Goal: Task Accomplishment & Management: Complete application form

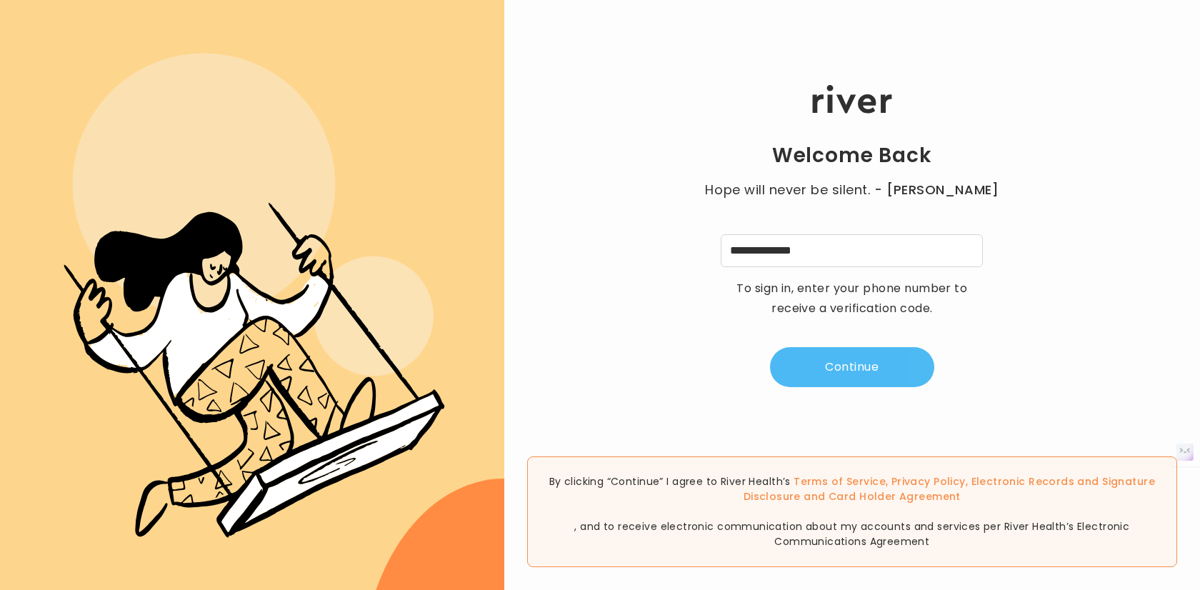
type input "**********"
click at [862, 363] on button "Continue" at bounding box center [852, 367] width 164 height 40
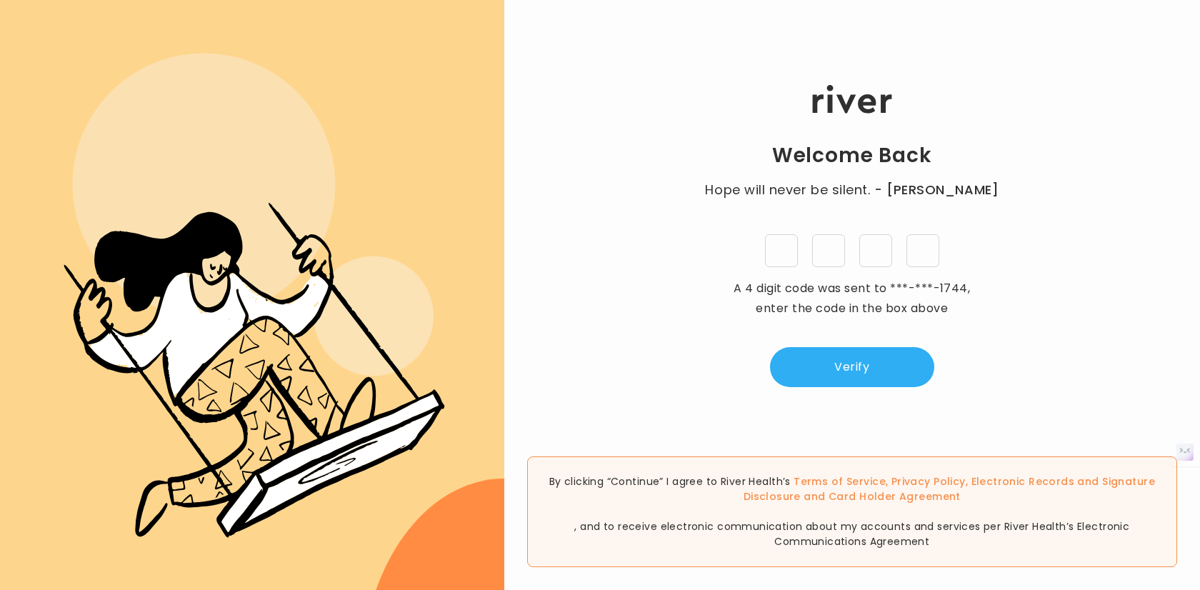
type input "*"
click at [845, 340] on div "Welcome Back Hope will never be silent. - [PERSON_NAME] * * * * A 4 digit code …" at bounding box center [851, 236] width 695 height 354
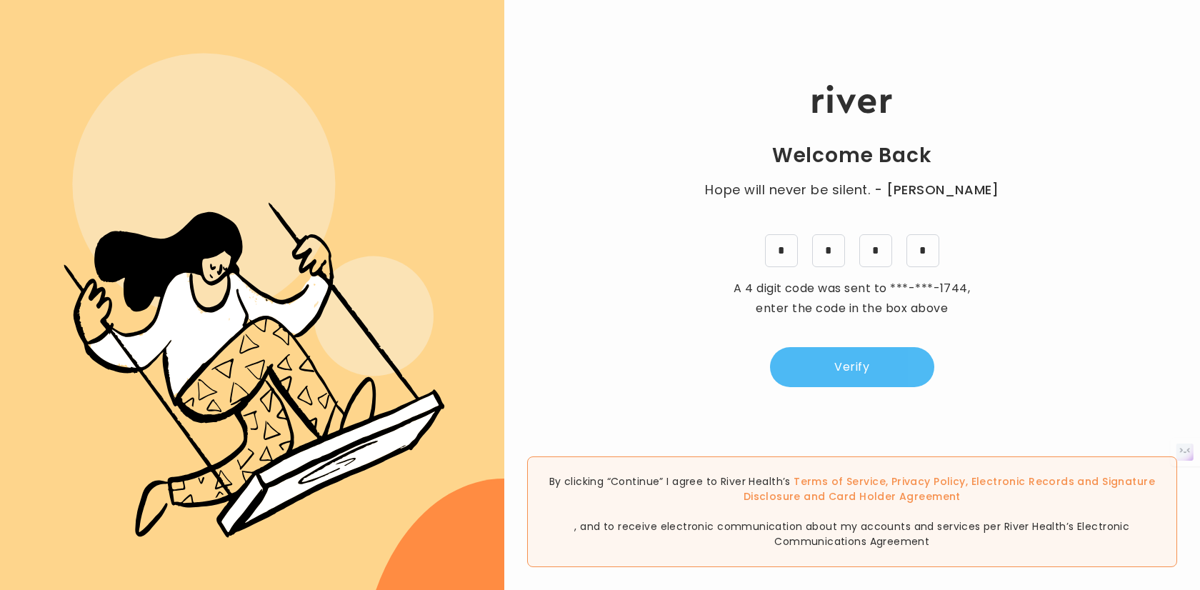
click at [870, 385] on button "Verify" at bounding box center [852, 367] width 164 height 40
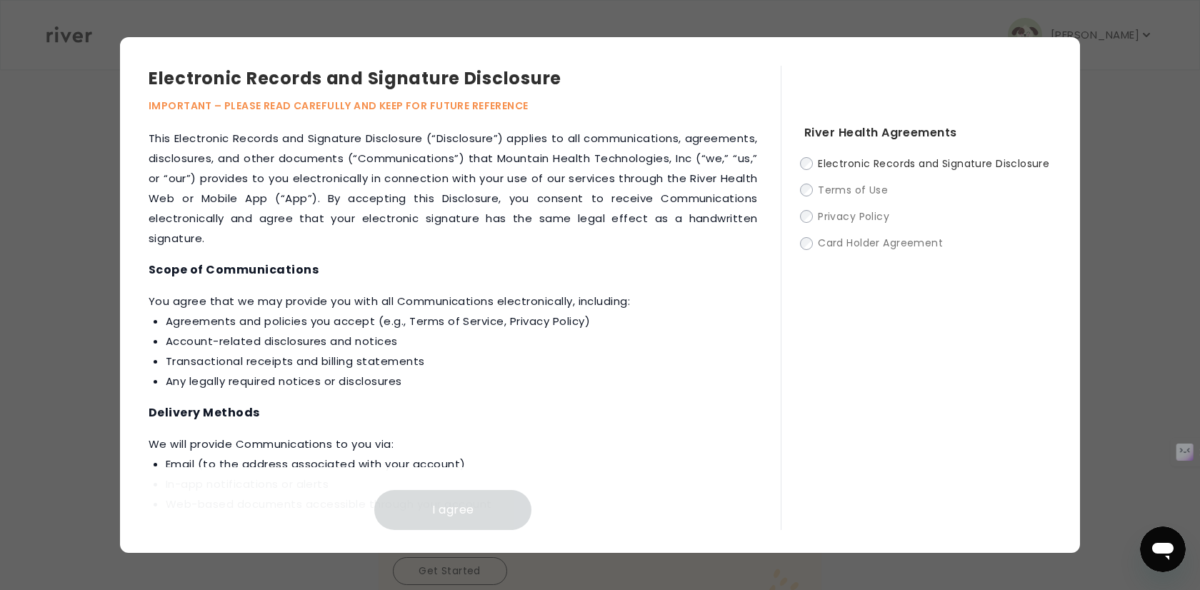
click at [824, 156] on span "Electronic Records and Signature Disclosure" at bounding box center [933, 163] width 231 height 14
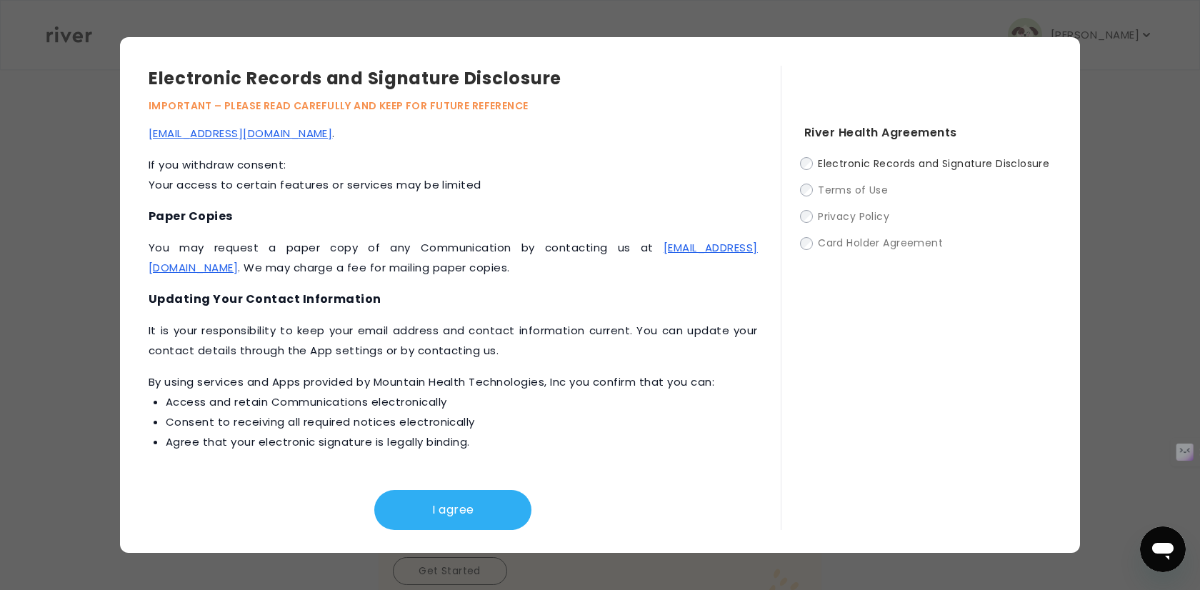
scroll to position [644, 0]
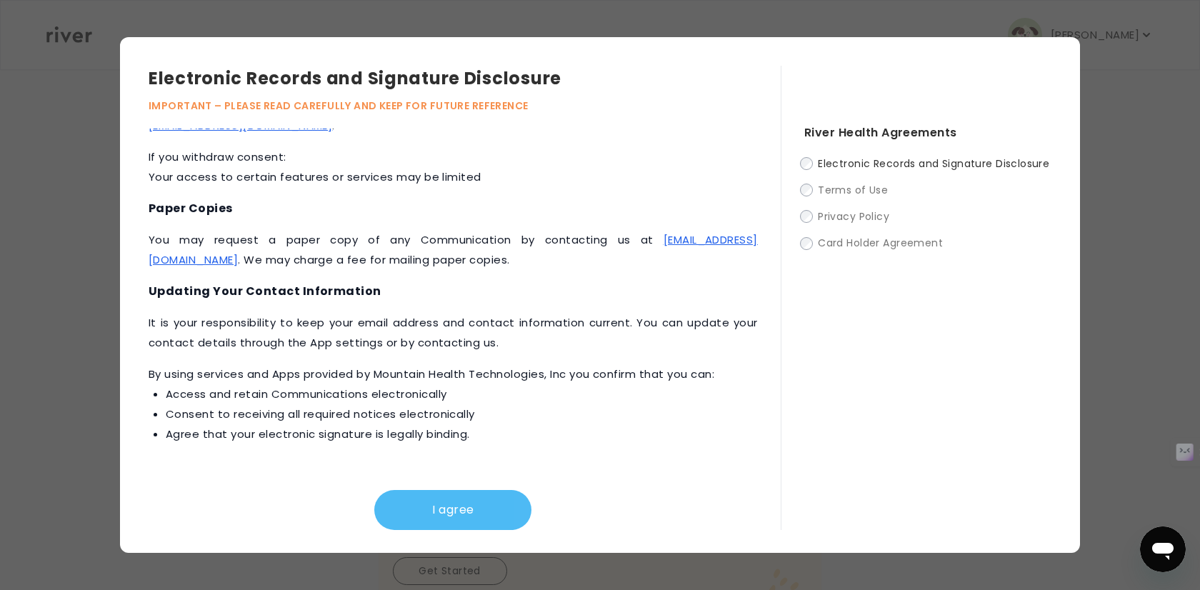
click at [395, 519] on button "I agree" at bounding box center [452, 510] width 157 height 40
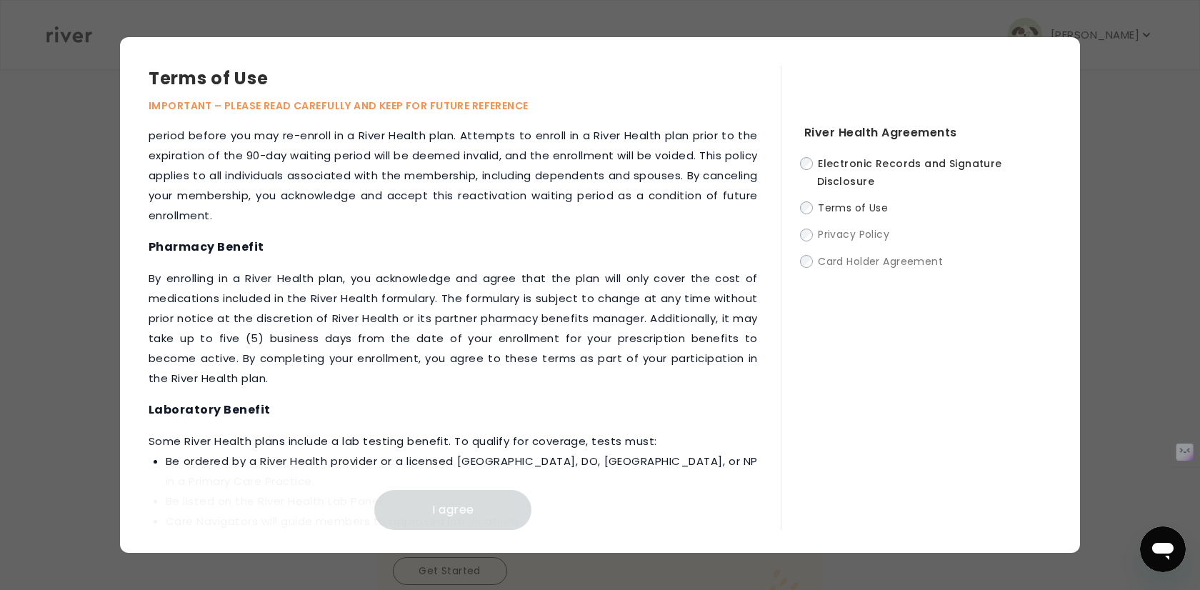
scroll to position [1758, 0]
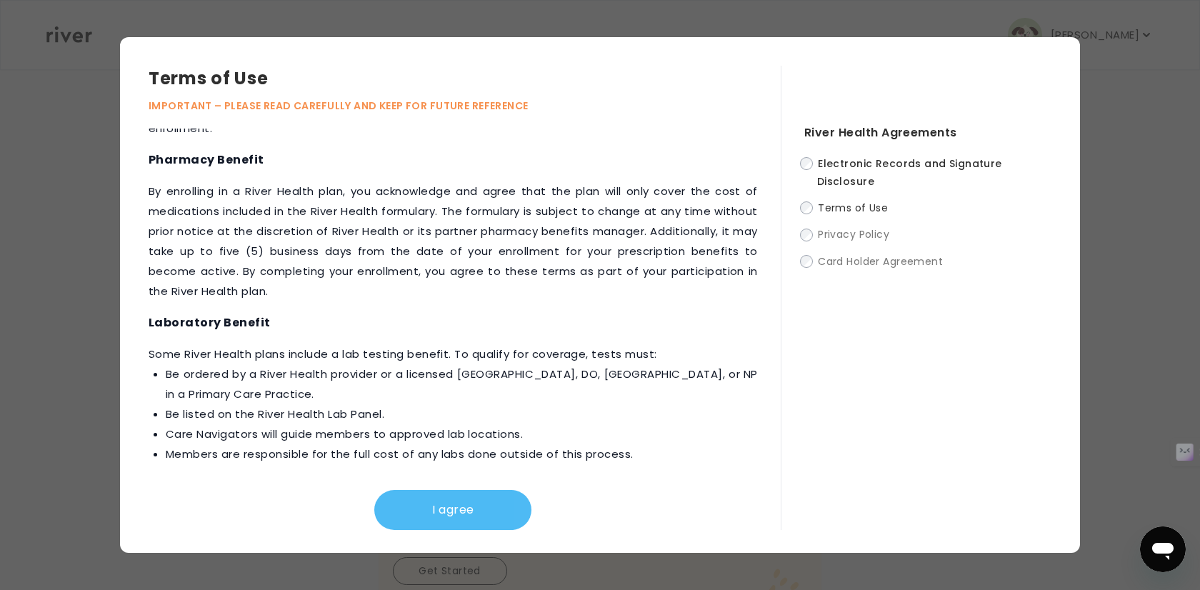
click at [430, 523] on button "I agree" at bounding box center [452, 510] width 157 height 40
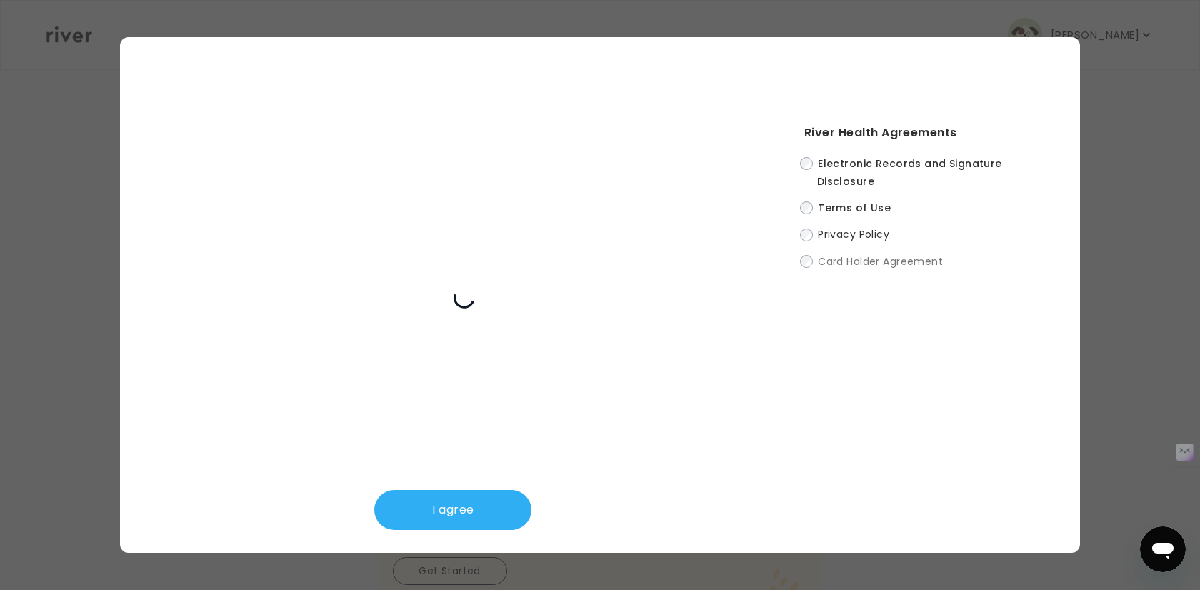
scroll to position [439, 0]
click at [413, 501] on button "I agree" at bounding box center [452, 510] width 157 height 40
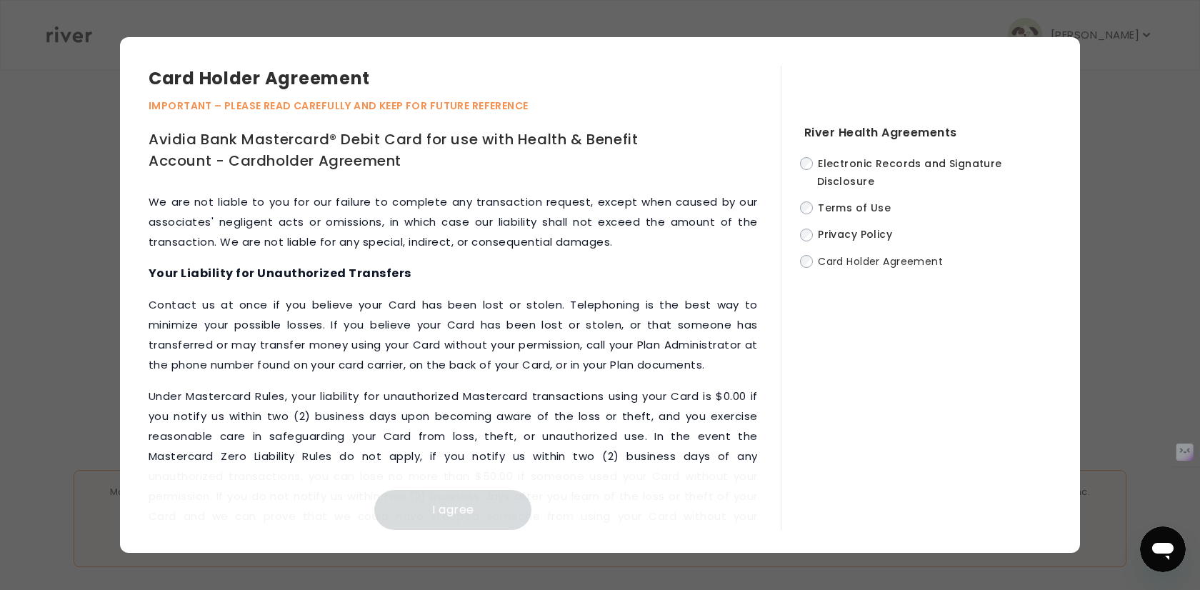
scroll to position [6488, 0]
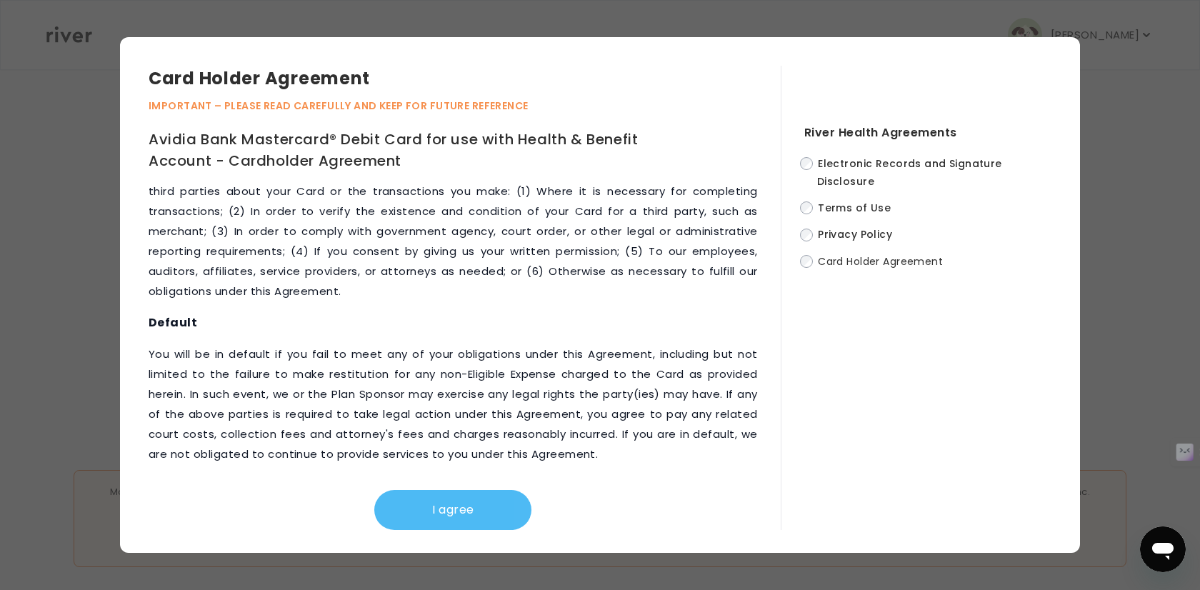
click at [465, 511] on button "I agree" at bounding box center [452, 510] width 157 height 40
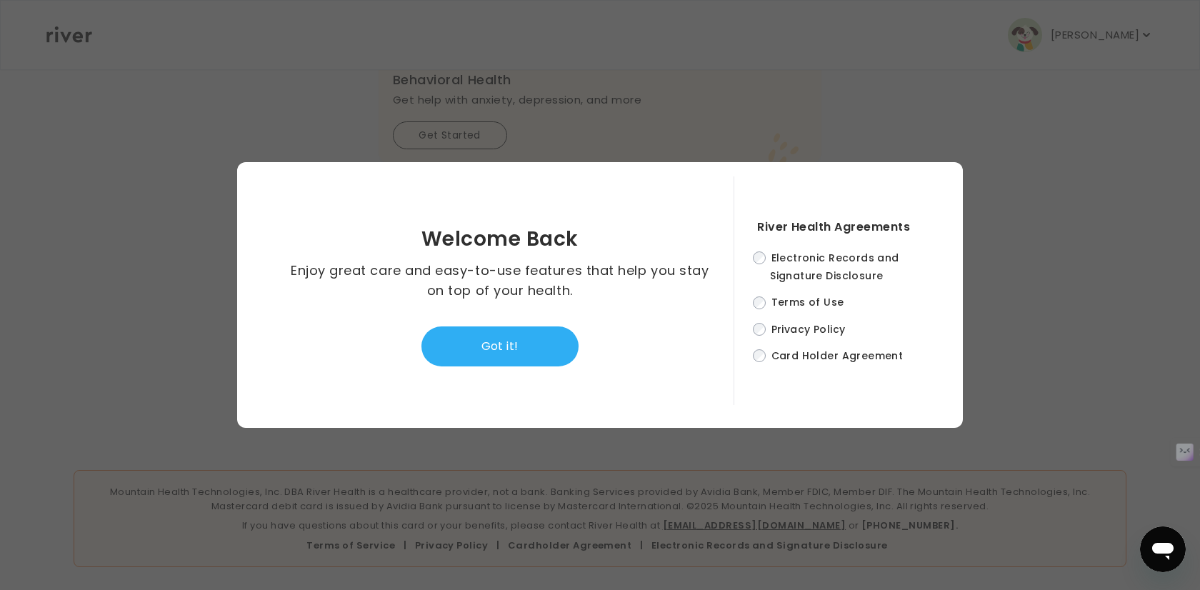
click at [535, 306] on div "Welcome Back Enjoy great care and easy-to-use features that help you stay on to…" at bounding box center [500, 298] width 468 height 214
click at [511, 373] on div "Welcome Back Enjoy great care and easy-to-use features that help you stay on to…" at bounding box center [500, 298] width 468 height 214
click at [512, 329] on button "Got it!" at bounding box center [499, 346] width 157 height 40
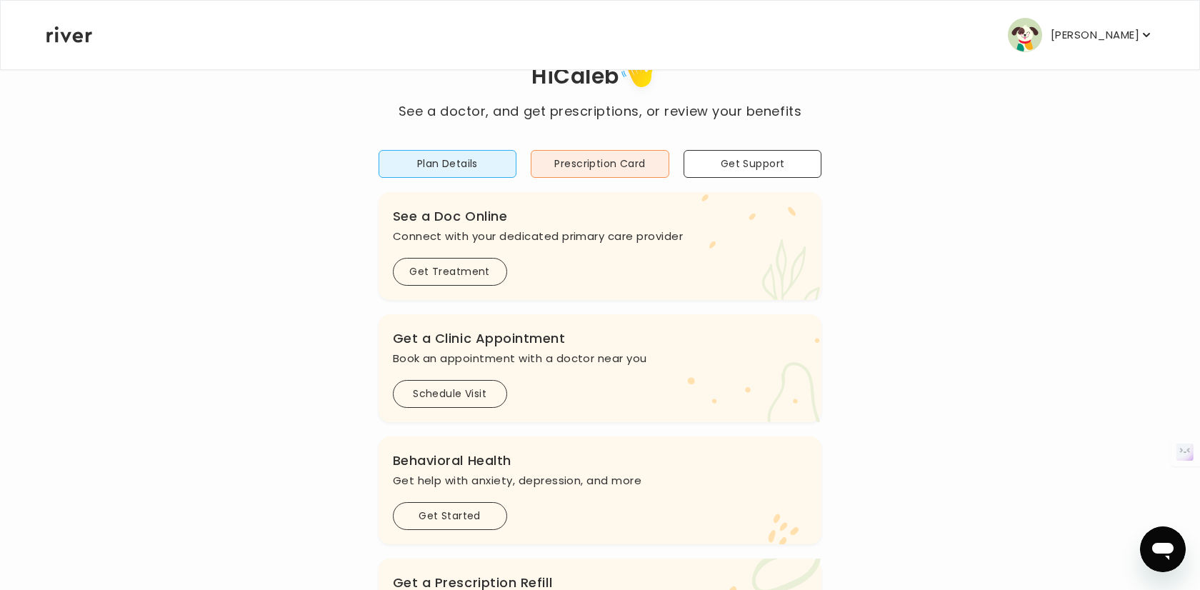
scroll to position [53, 0]
click at [478, 172] on button "Plan Details" at bounding box center [447, 166] width 139 height 28
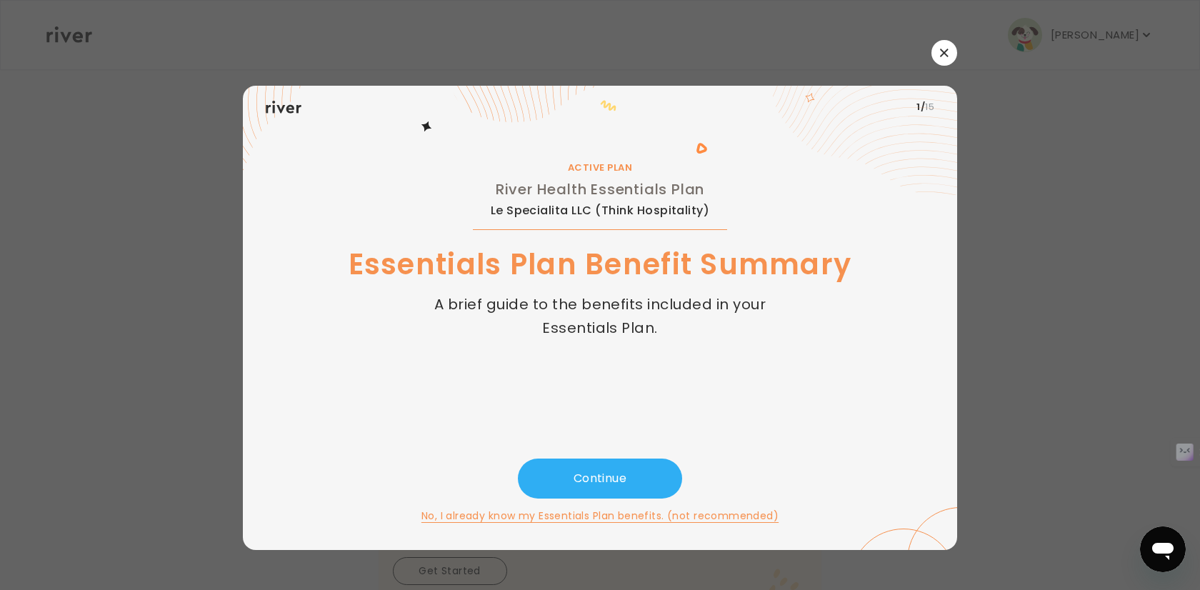
scroll to position [0, 0]
click at [621, 475] on button "Continue" at bounding box center [600, 478] width 164 height 40
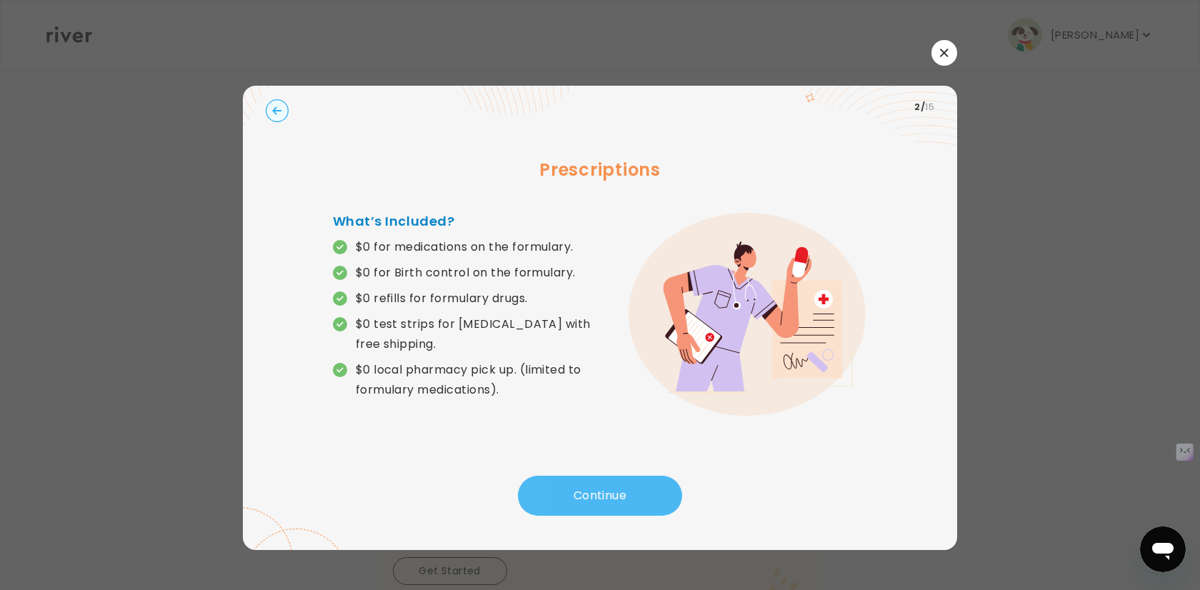
click at [581, 495] on button "Continue" at bounding box center [600, 496] width 164 height 40
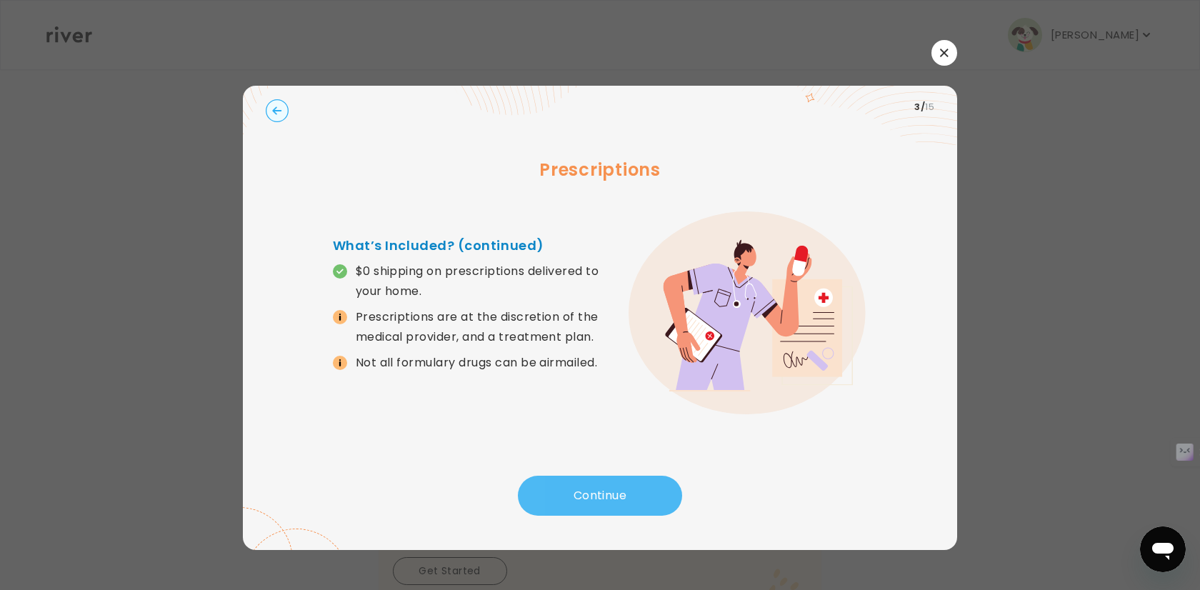
click at [576, 493] on button "Continue" at bounding box center [600, 496] width 164 height 40
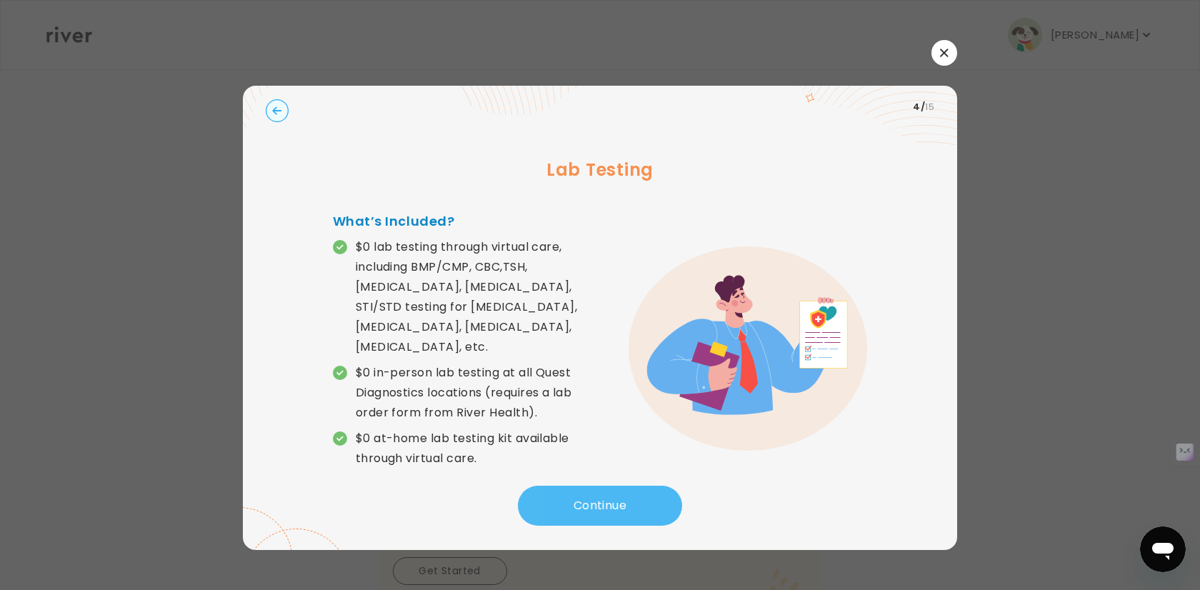
click at [575, 496] on button "Continue" at bounding box center [600, 506] width 164 height 40
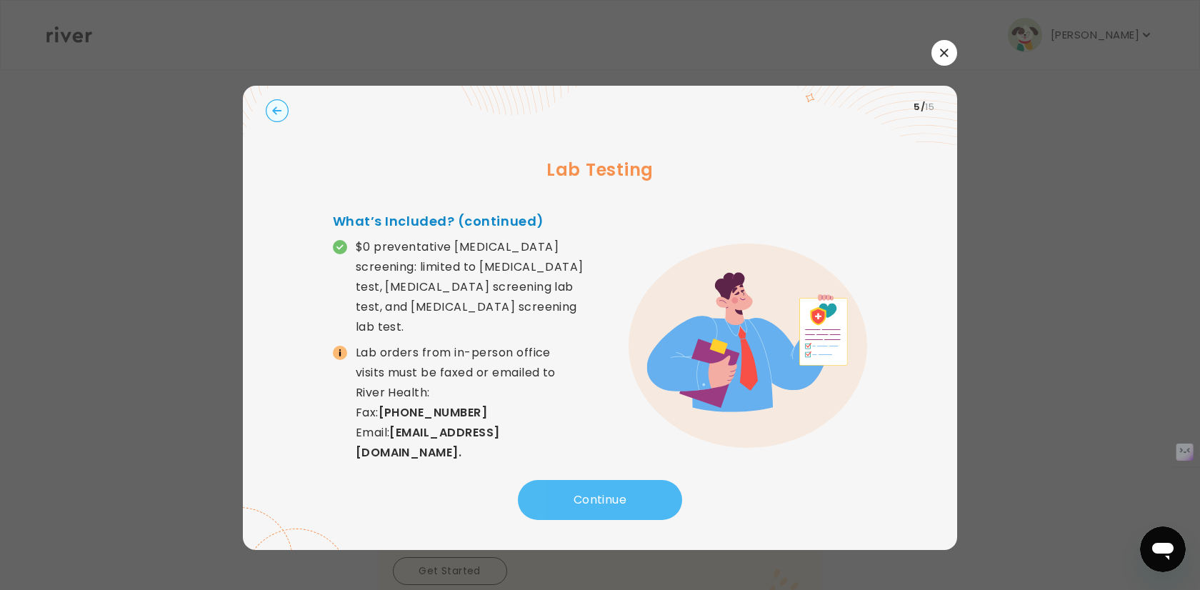
click at [575, 496] on button "Continue" at bounding box center [600, 500] width 164 height 40
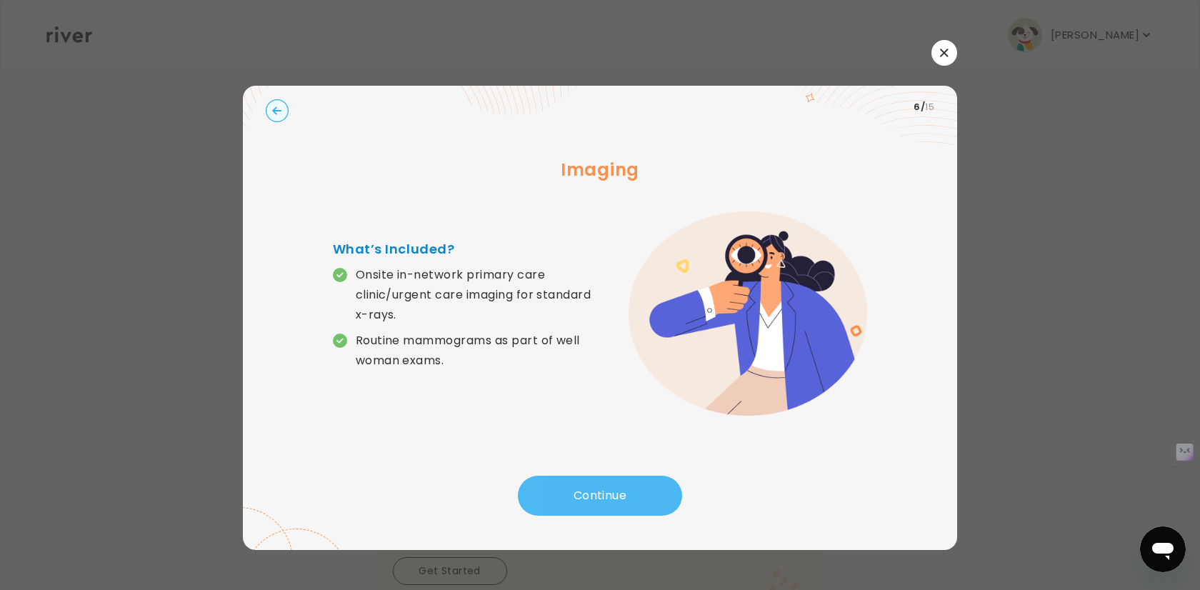
click at [575, 496] on button "Continue" at bounding box center [600, 496] width 164 height 40
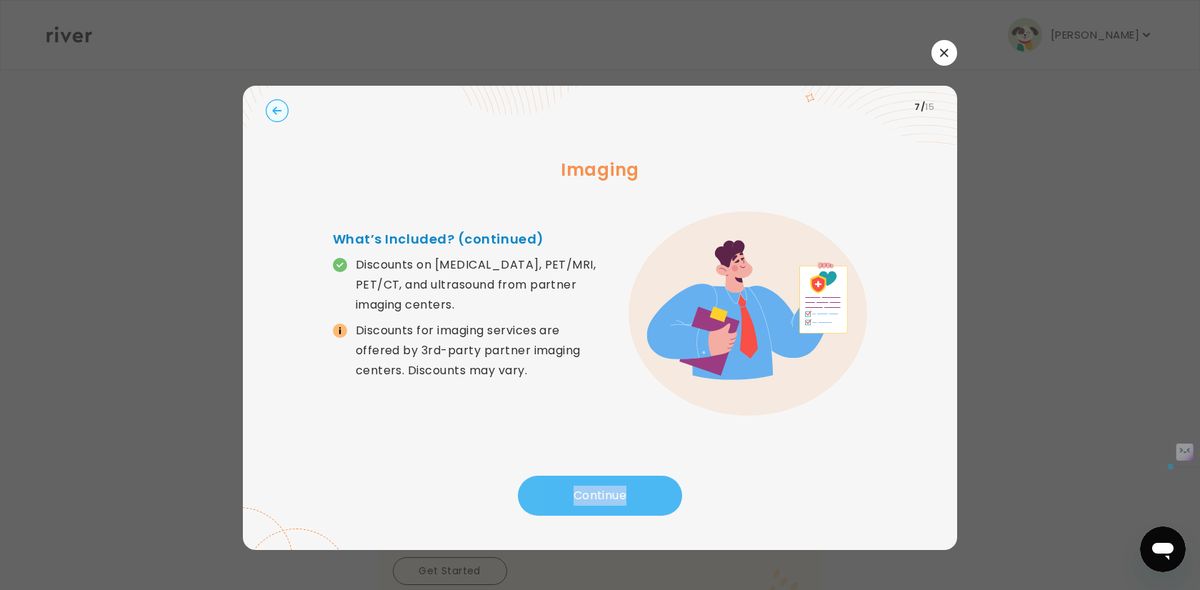
click at [569, 498] on button "Continue" at bounding box center [600, 496] width 164 height 40
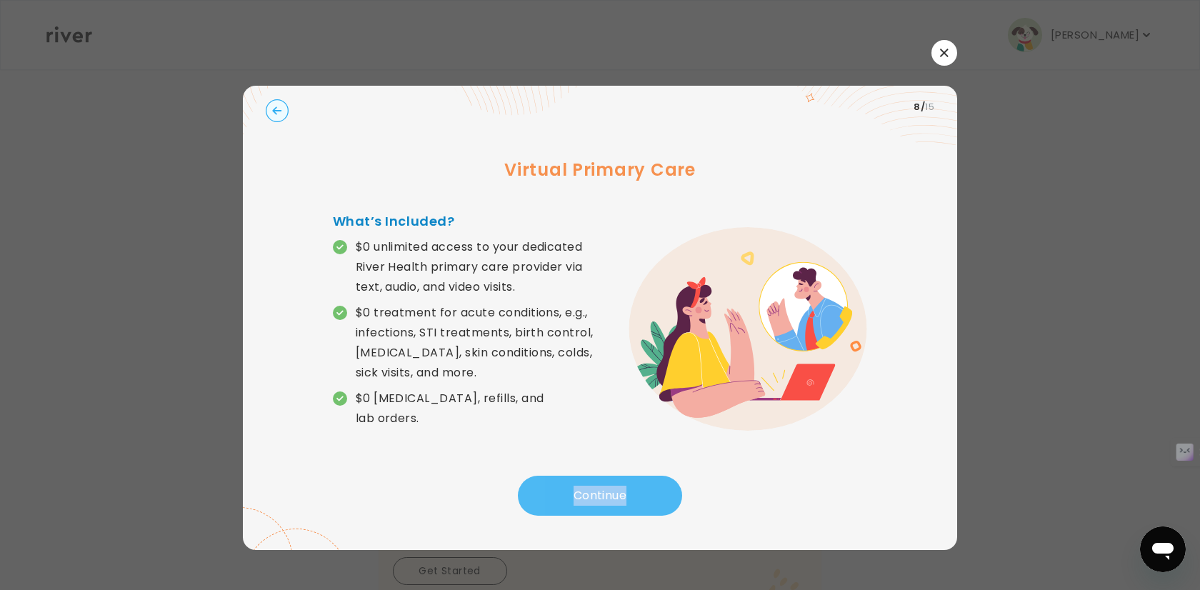
click at [568, 484] on button "Continue" at bounding box center [600, 496] width 164 height 40
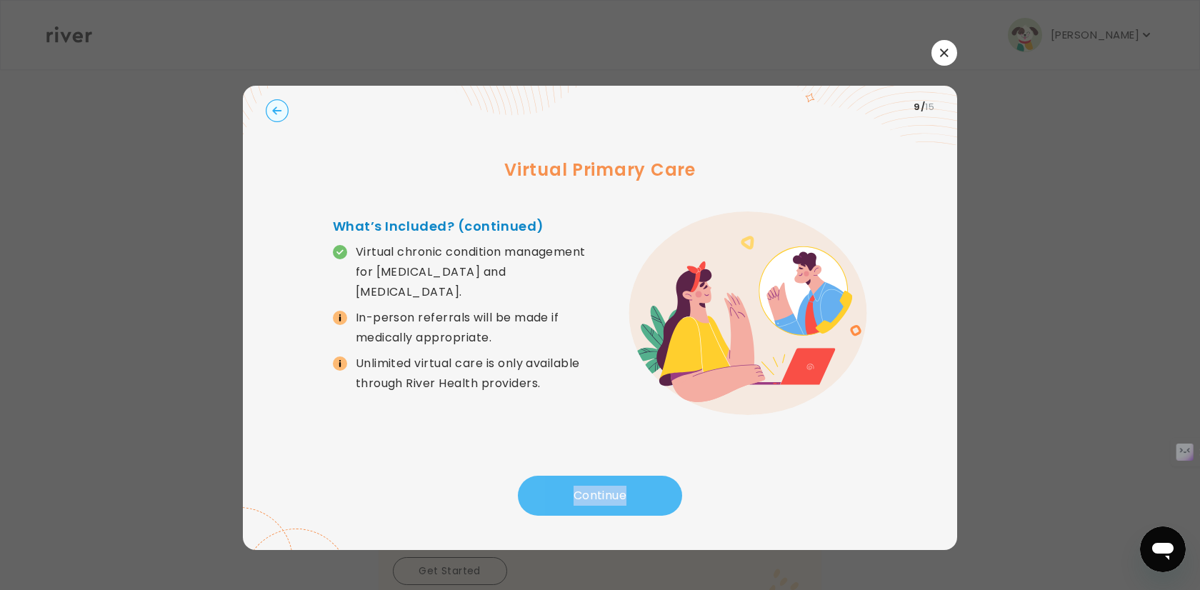
click at [568, 484] on button "Continue" at bounding box center [600, 496] width 164 height 40
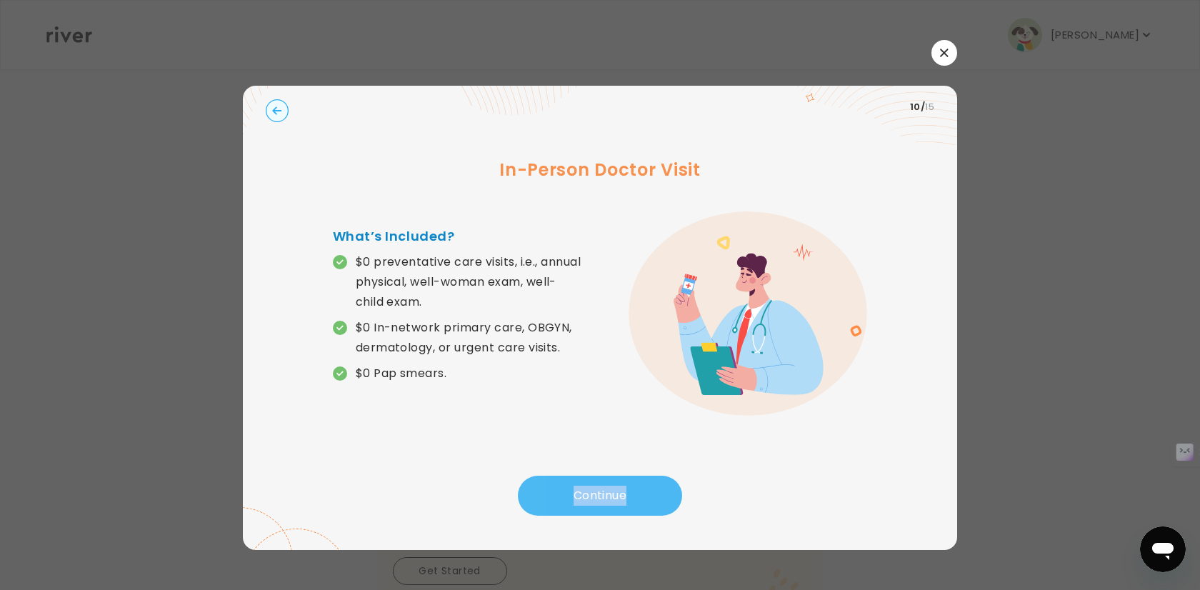
click at [568, 484] on button "Continue" at bounding box center [600, 496] width 164 height 40
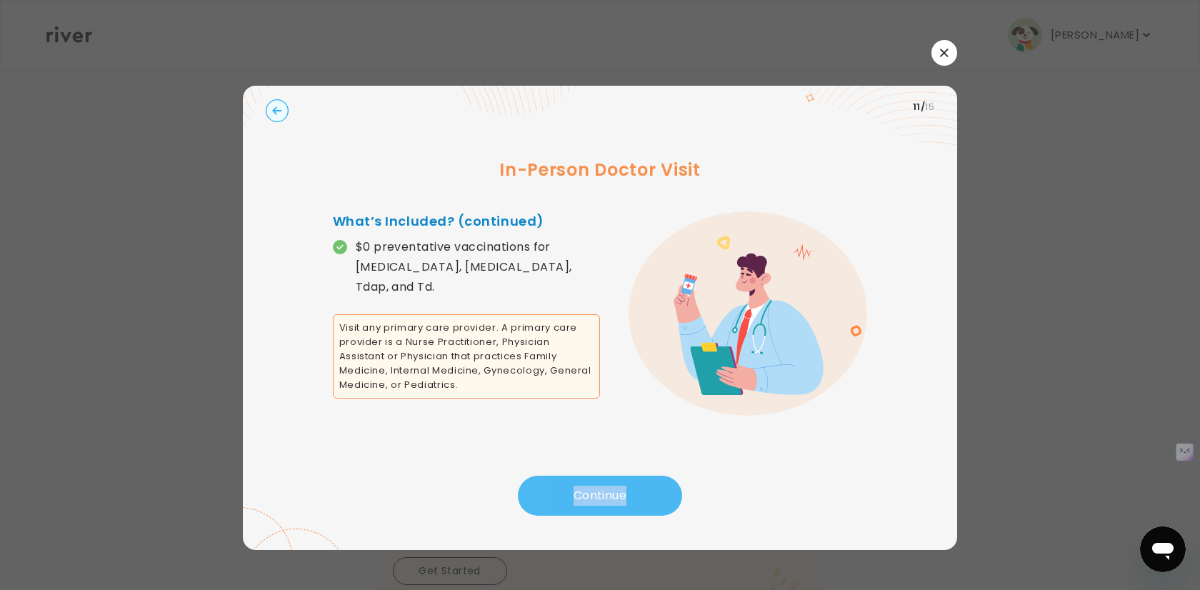
click at [568, 484] on button "Continue" at bounding box center [600, 496] width 164 height 40
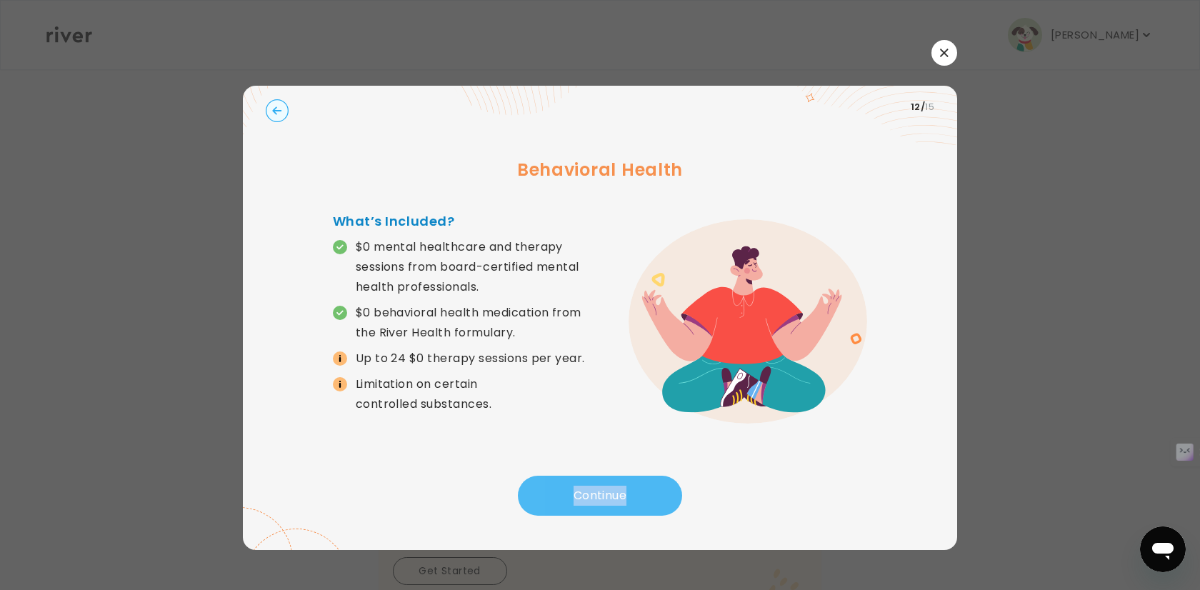
click at [586, 484] on button "Continue" at bounding box center [600, 496] width 164 height 40
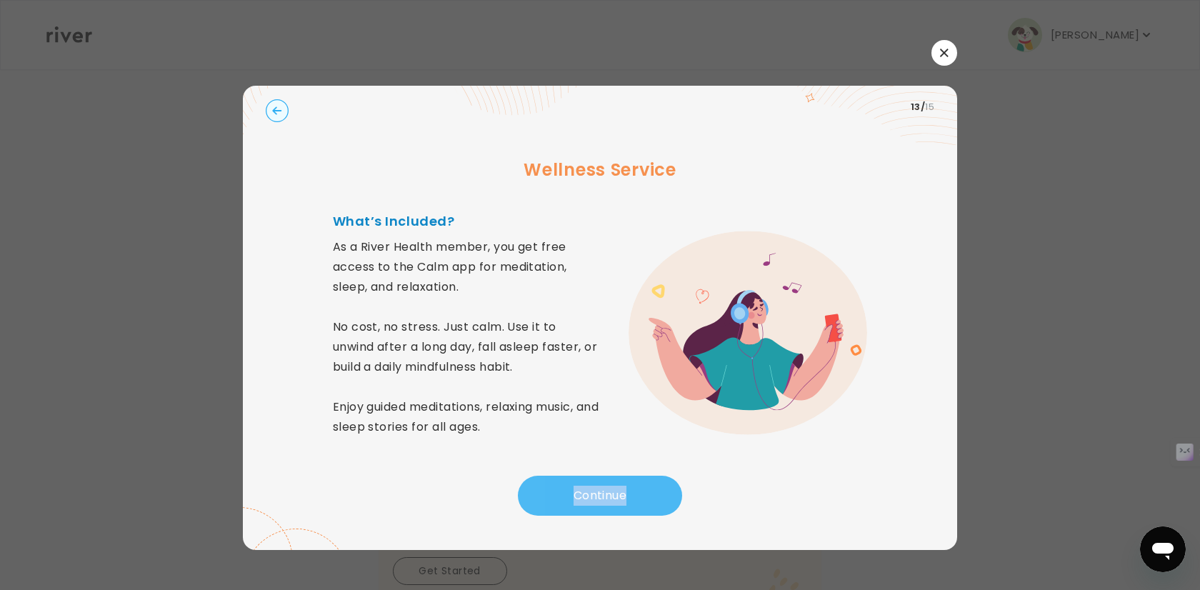
click at [585, 491] on button "Continue" at bounding box center [600, 496] width 164 height 40
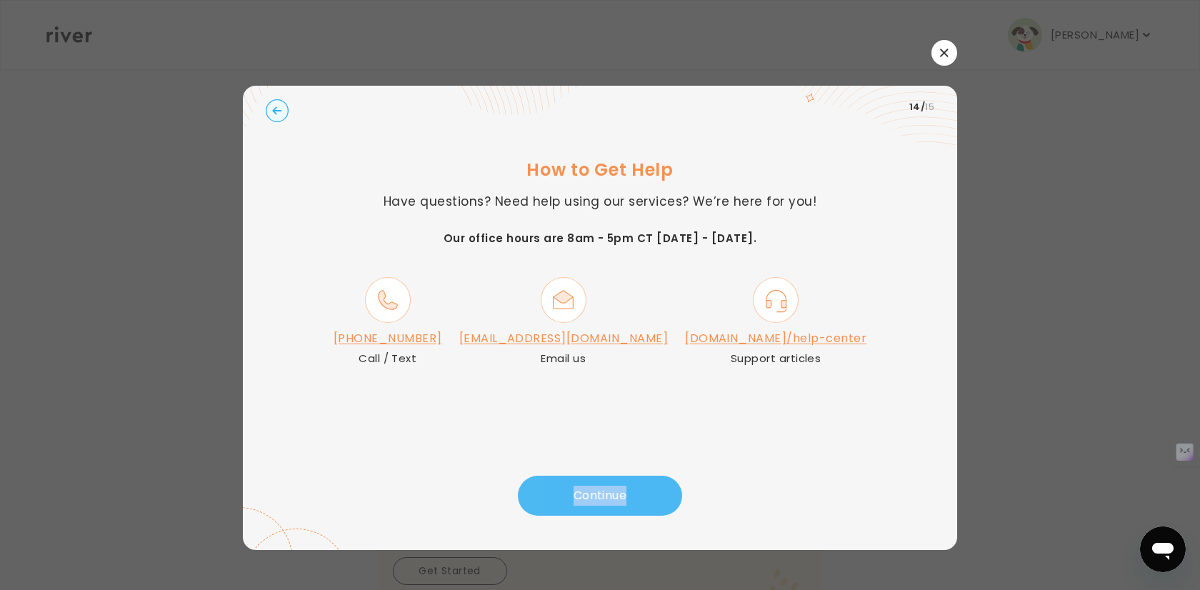
click at [589, 490] on button "Continue" at bounding box center [600, 496] width 164 height 40
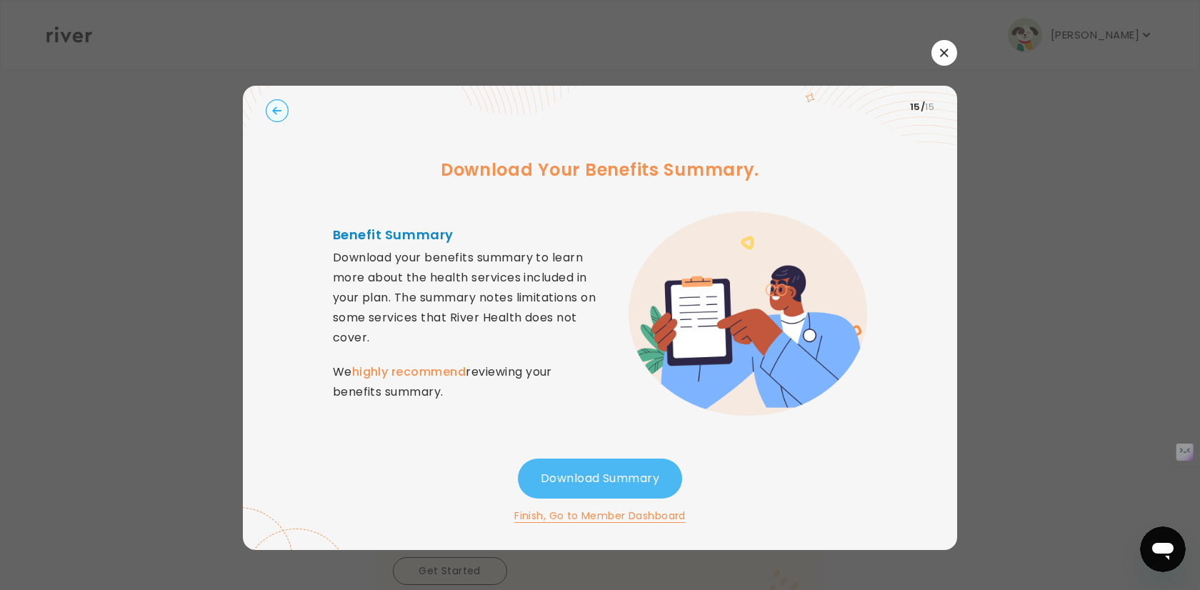
click at [570, 487] on button "Download Summary" at bounding box center [600, 478] width 164 height 40
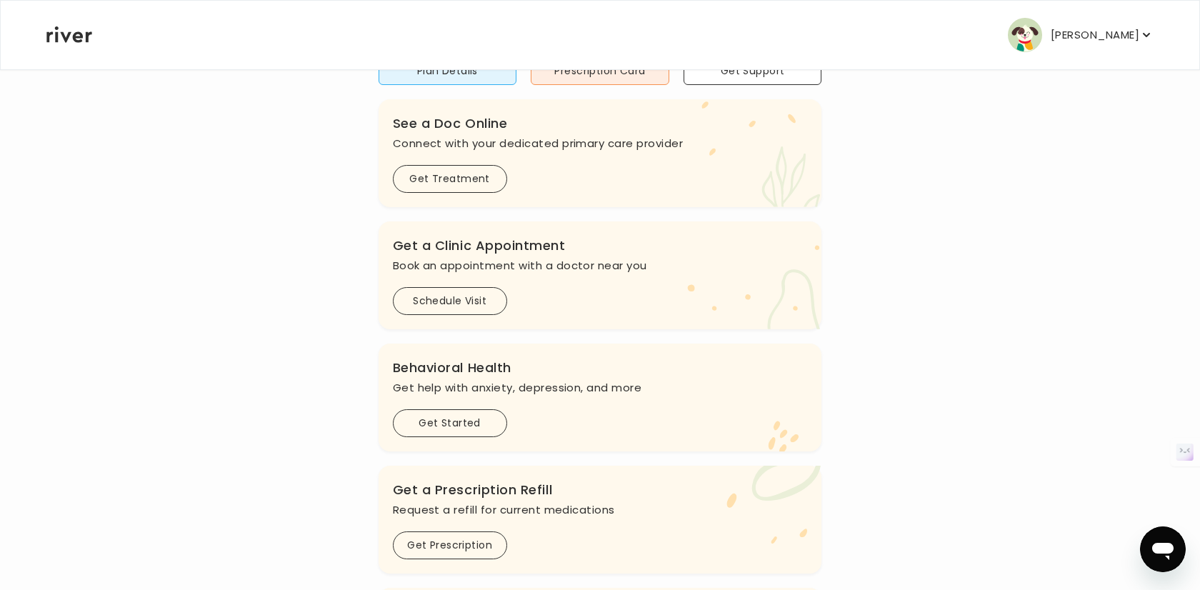
scroll to position [147, 0]
click at [452, 433] on button "Get Started" at bounding box center [450, 424] width 114 height 28
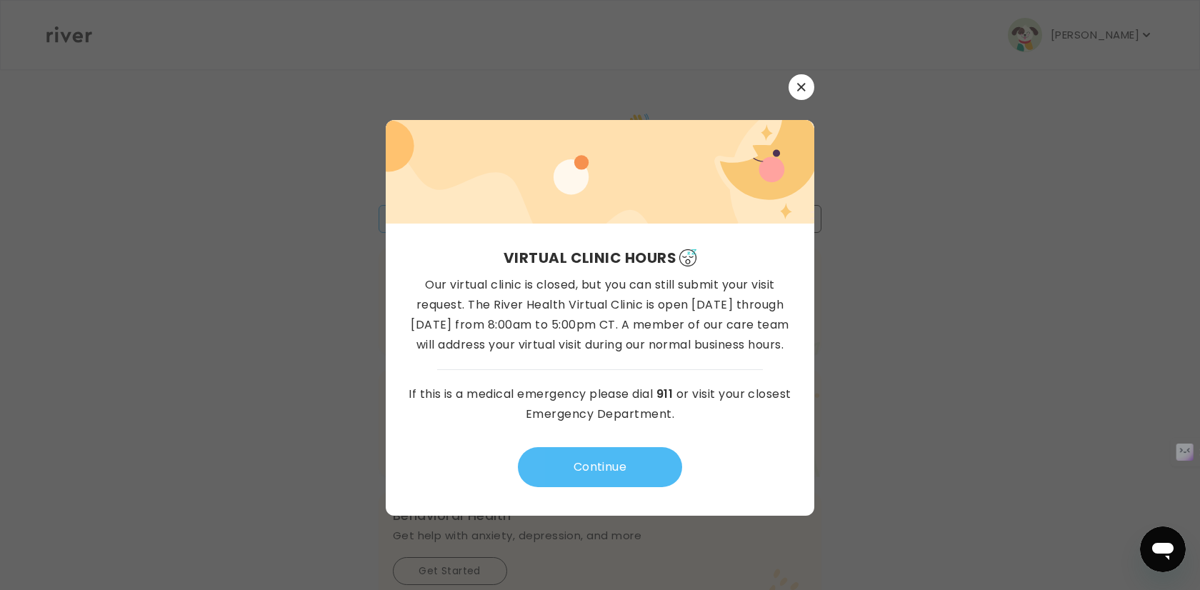
click at [602, 467] on button "Continue" at bounding box center [600, 467] width 164 height 40
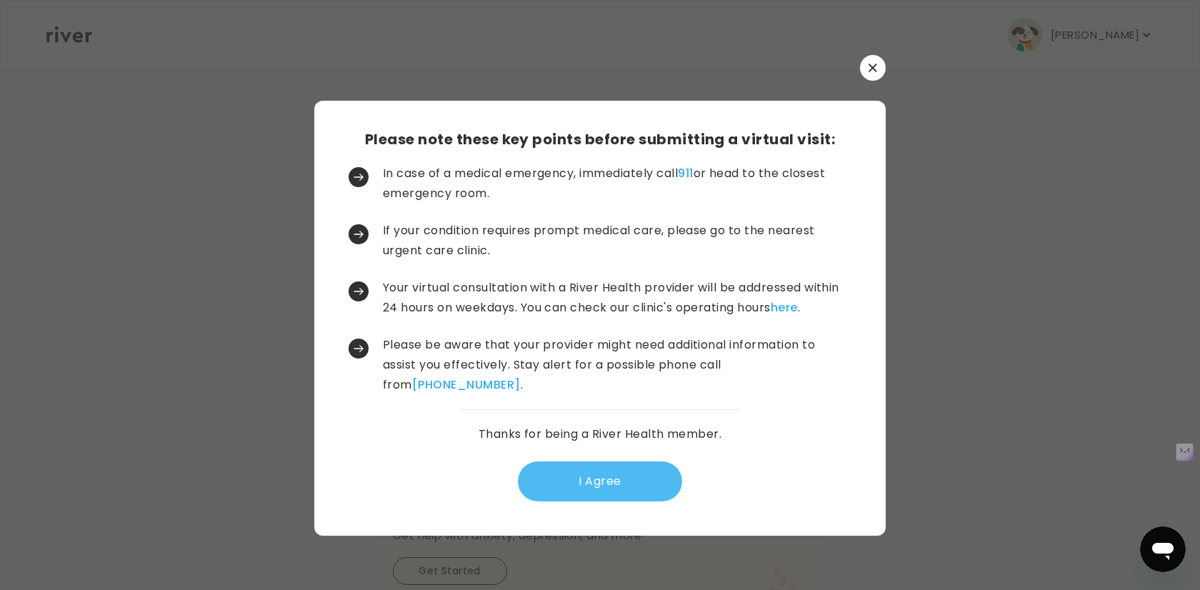
click at [596, 490] on button "I Agree" at bounding box center [600, 481] width 164 height 40
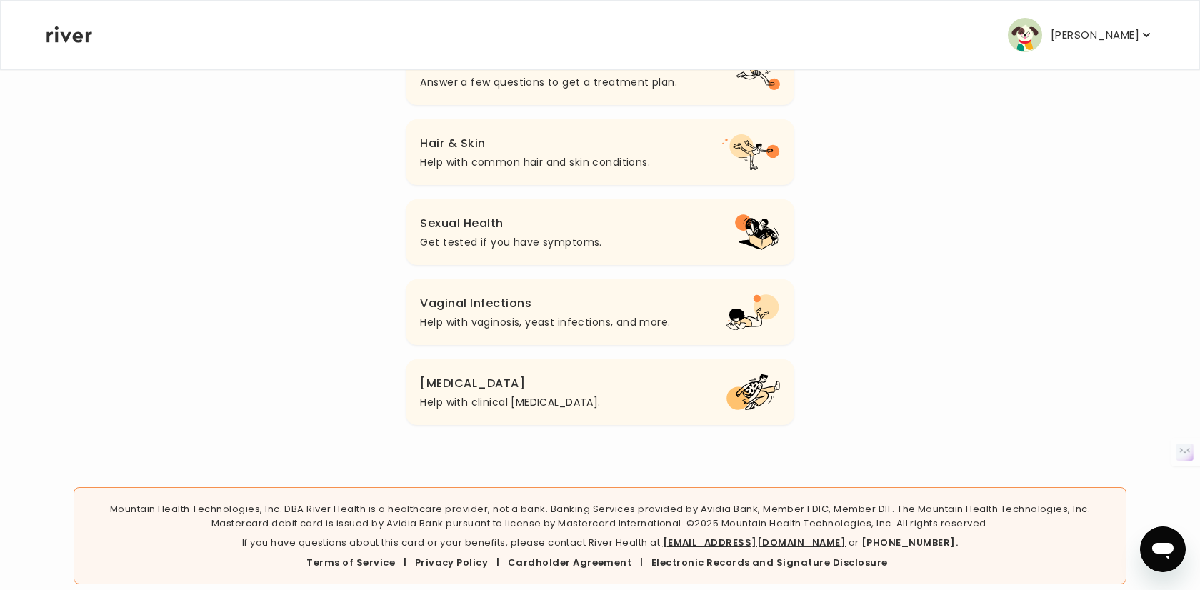
scroll to position [545, 0]
click at [616, 235] on button "Sexual Health Get tested if you have symptoms." at bounding box center [600, 234] width 388 height 66
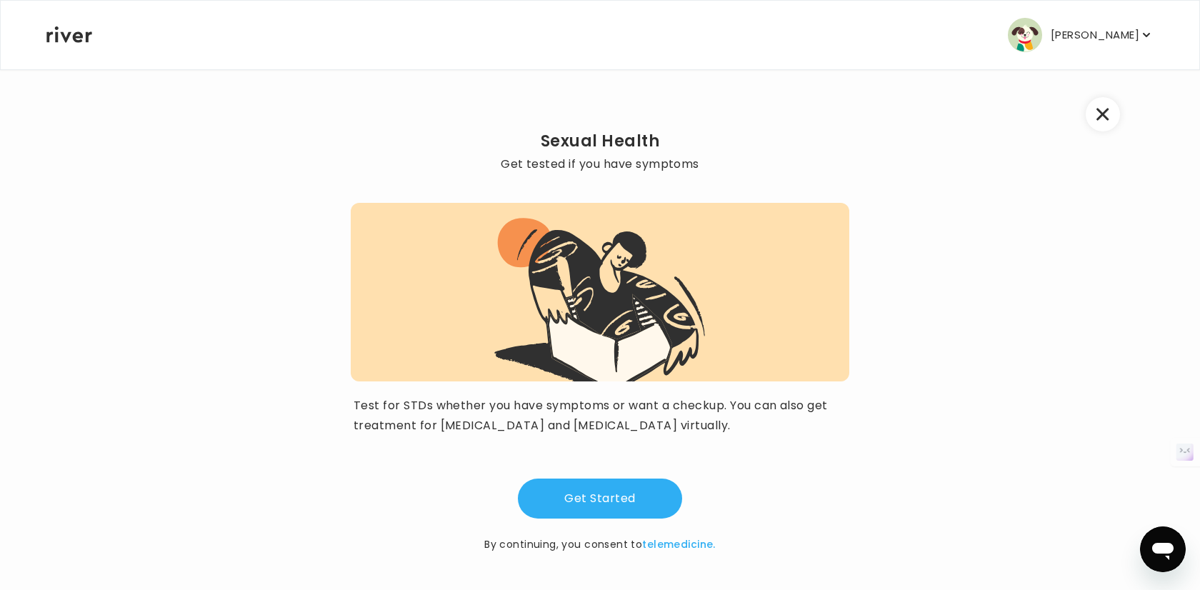
scroll to position [14, 0]
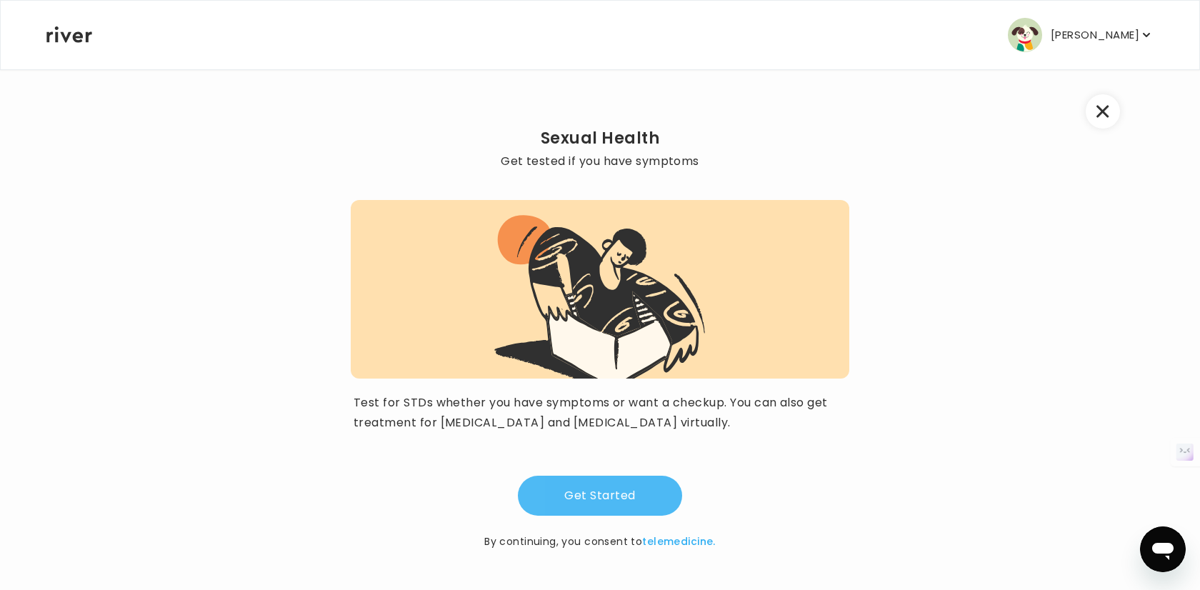
click at [593, 492] on button "Get Started" at bounding box center [600, 496] width 164 height 40
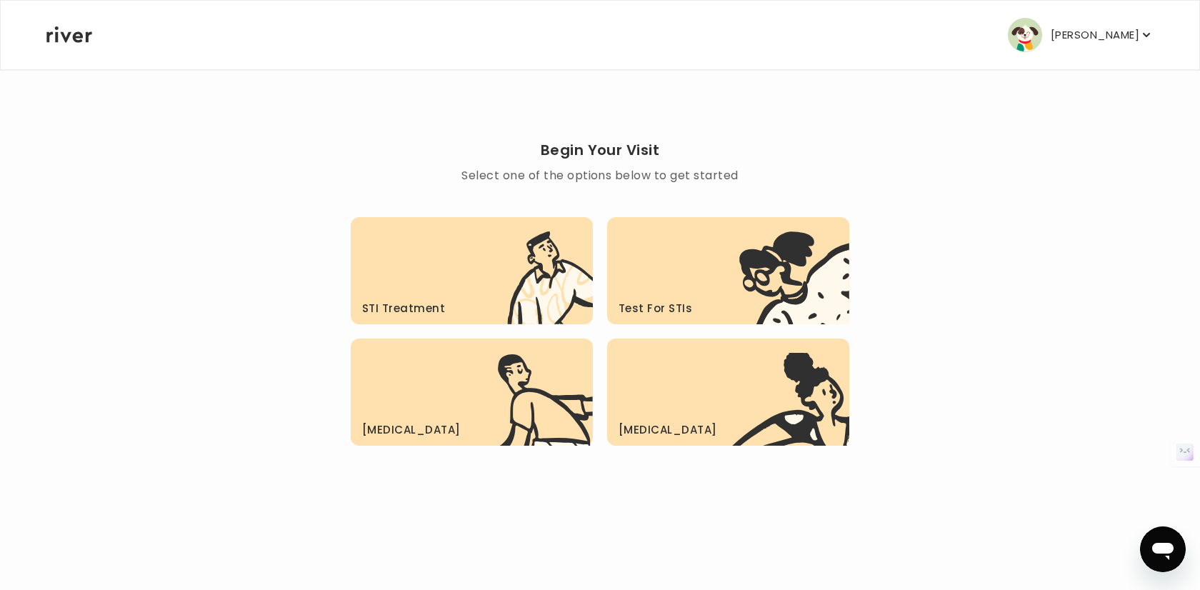
click at [632, 303] on h3 "Test For STIs" at bounding box center [655, 308] width 74 height 20
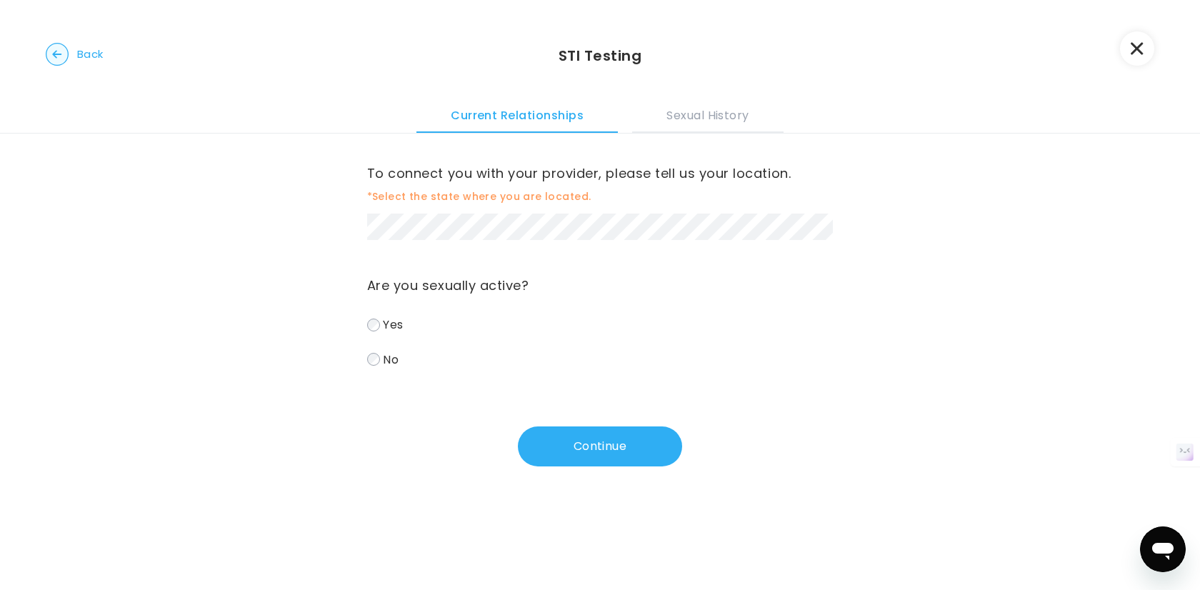
click at [481, 323] on label "Yes" at bounding box center [600, 324] width 466 height 21
click at [531, 212] on div "To connect you with your provider, please tell us your location. *Select the st…" at bounding box center [600, 201] width 466 height 78
click at [575, 458] on button "Continue" at bounding box center [600, 447] width 164 height 40
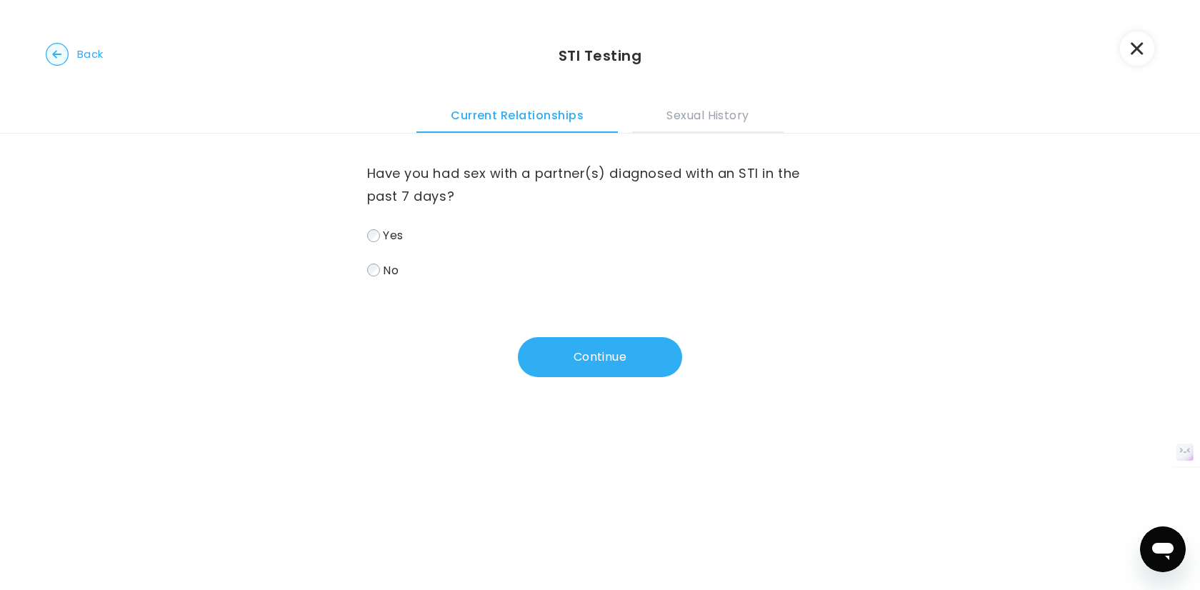
click at [498, 236] on label "Yes" at bounding box center [600, 235] width 466 height 21
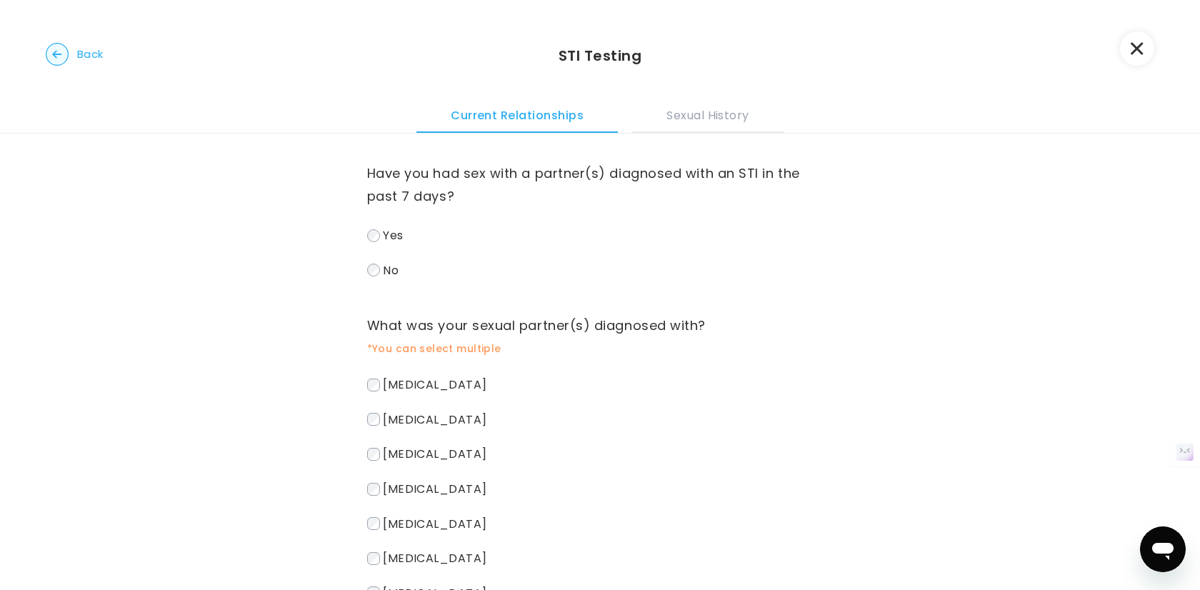
click at [431, 276] on label "No" at bounding box center [600, 270] width 466 height 21
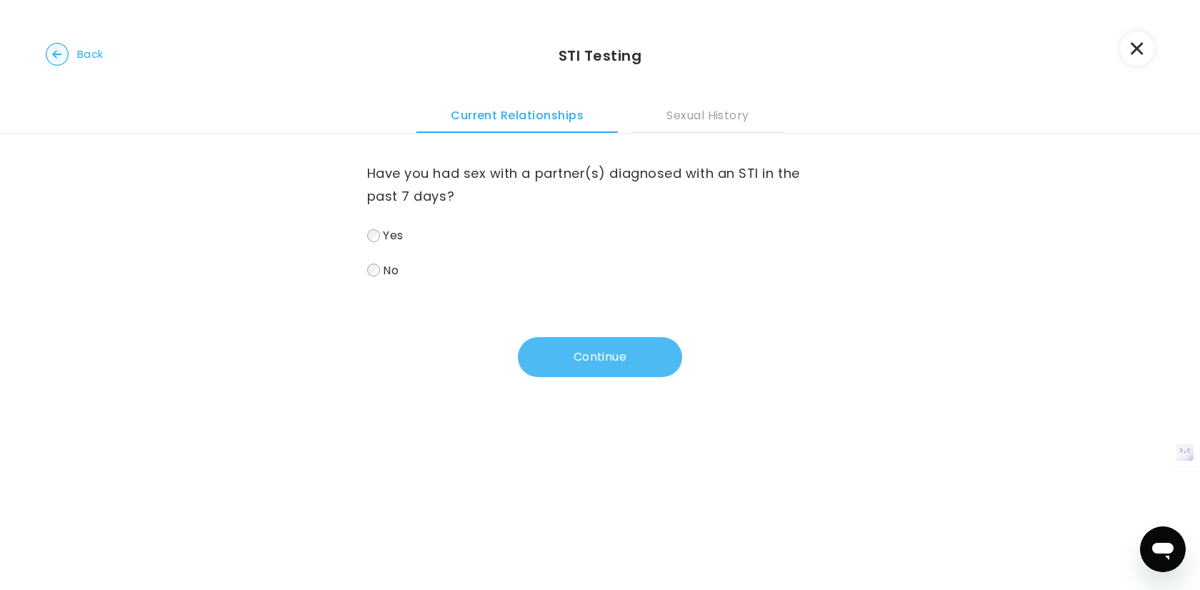
click at [556, 342] on button "Continue" at bounding box center [600, 357] width 164 height 40
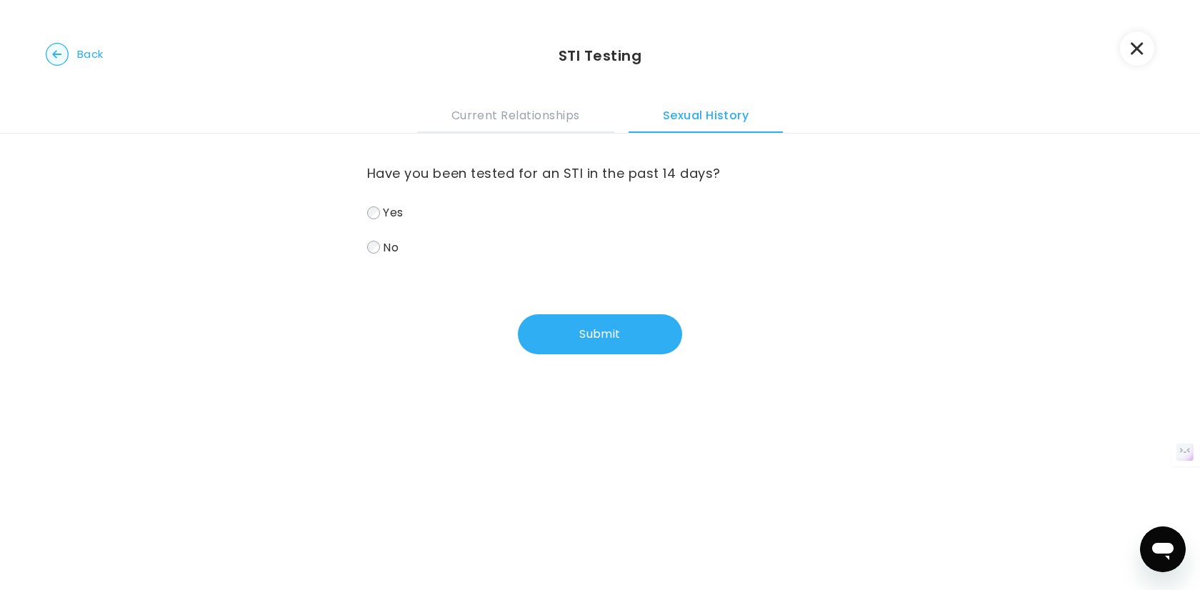
click at [528, 244] on label "No" at bounding box center [600, 247] width 466 height 21
click at [567, 347] on button "Submit" at bounding box center [600, 334] width 164 height 40
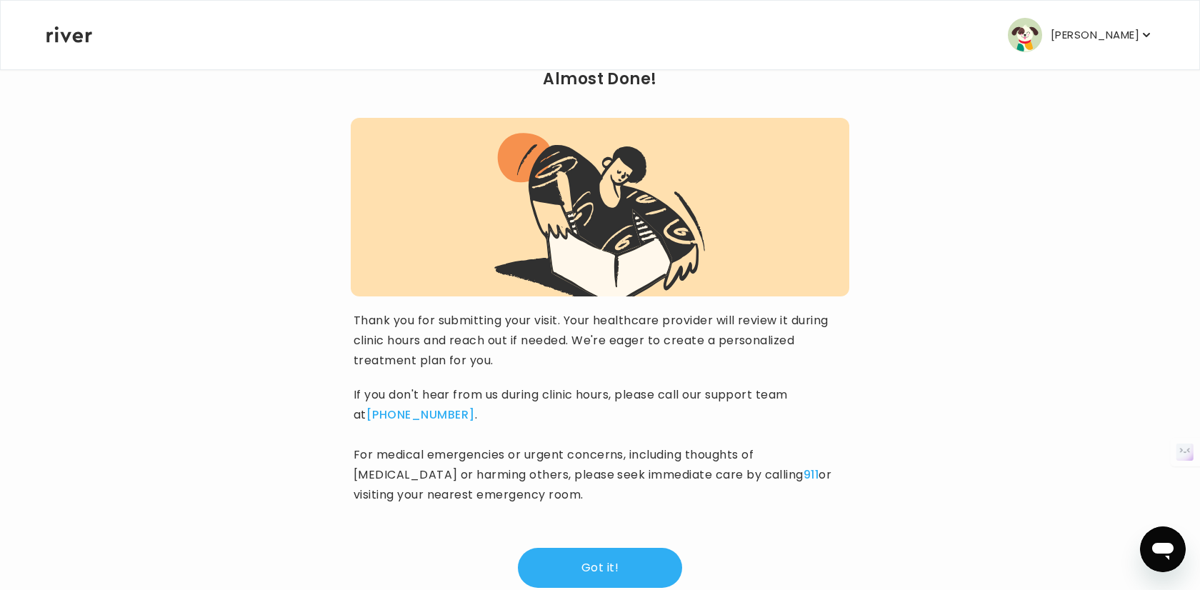
scroll to position [69, 0]
click at [565, 324] on p "Thank you for submitting your visit. Your healthcare provider will review it du…" at bounding box center [599, 340] width 493 height 60
click at [588, 557] on button "Got it!" at bounding box center [600, 567] width 164 height 40
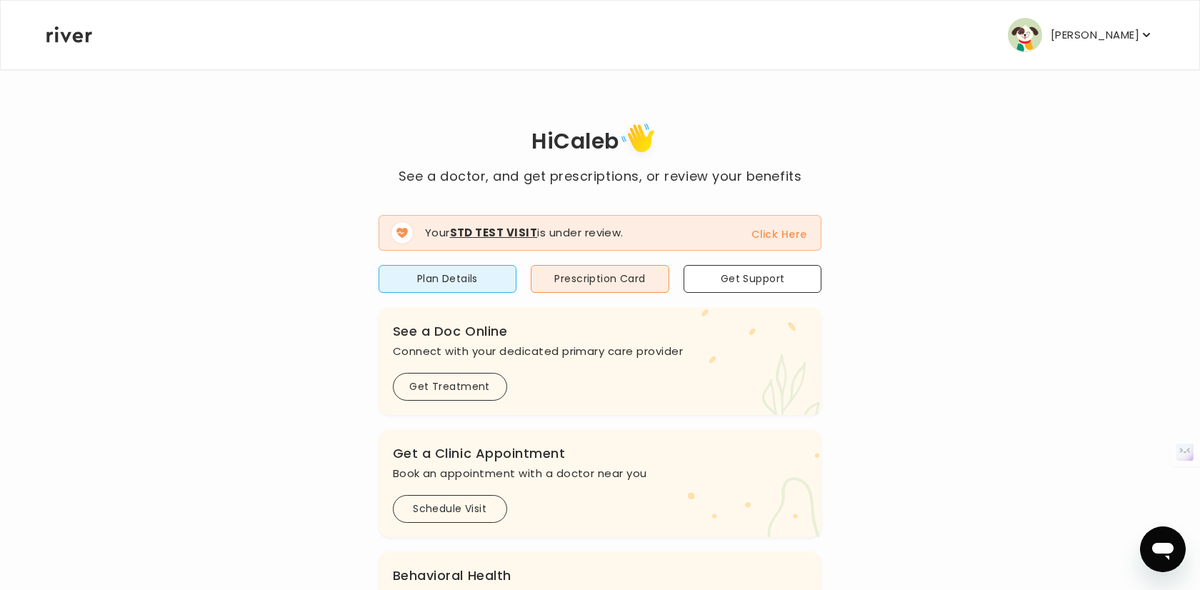
click at [762, 232] on button "Click Here" at bounding box center [778, 234] width 55 height 17
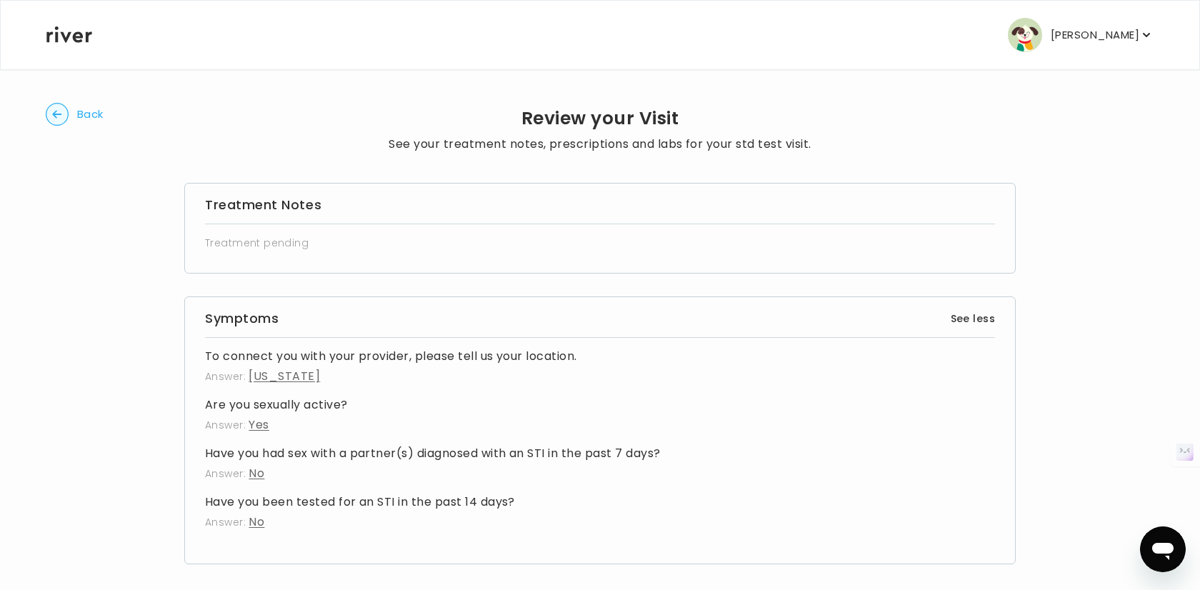
click at [66, 131] on div "Back Review your Visit See your treatment notes, prescriptions and labs for you…" at bounding box center [600, 337] width 1108 height 536
click at [56, 120] on circle "button" at bounding box center [57, 115] width 22 height 22
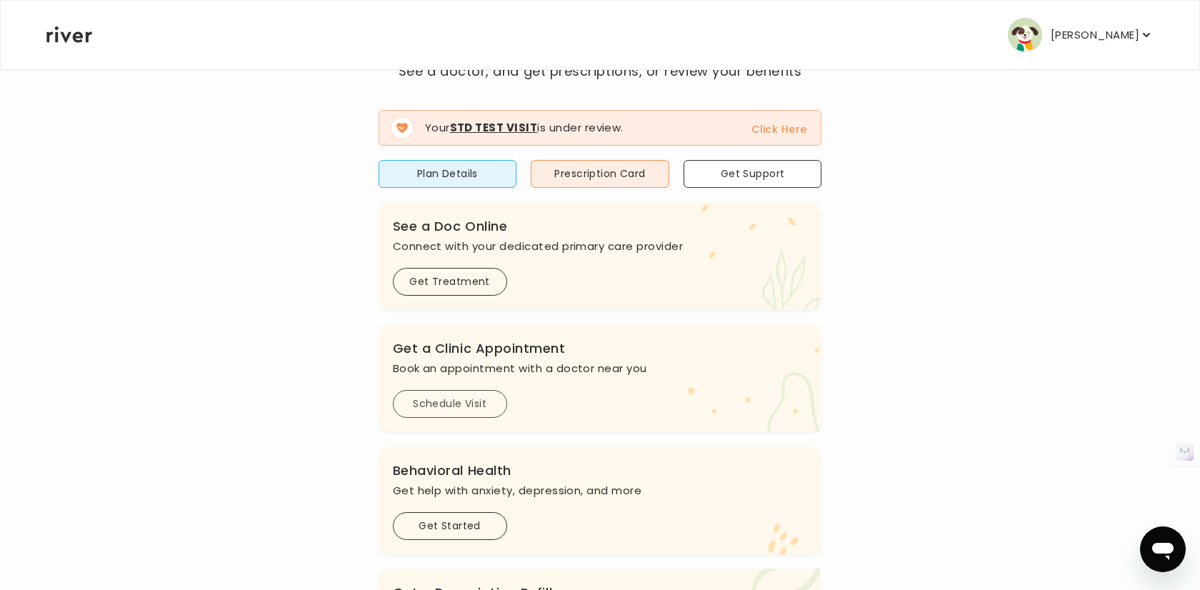
scroll to position [106, 0]
click at [476, 523] on button "Get Started" at bounding box center [450, 525] width 114 height 28
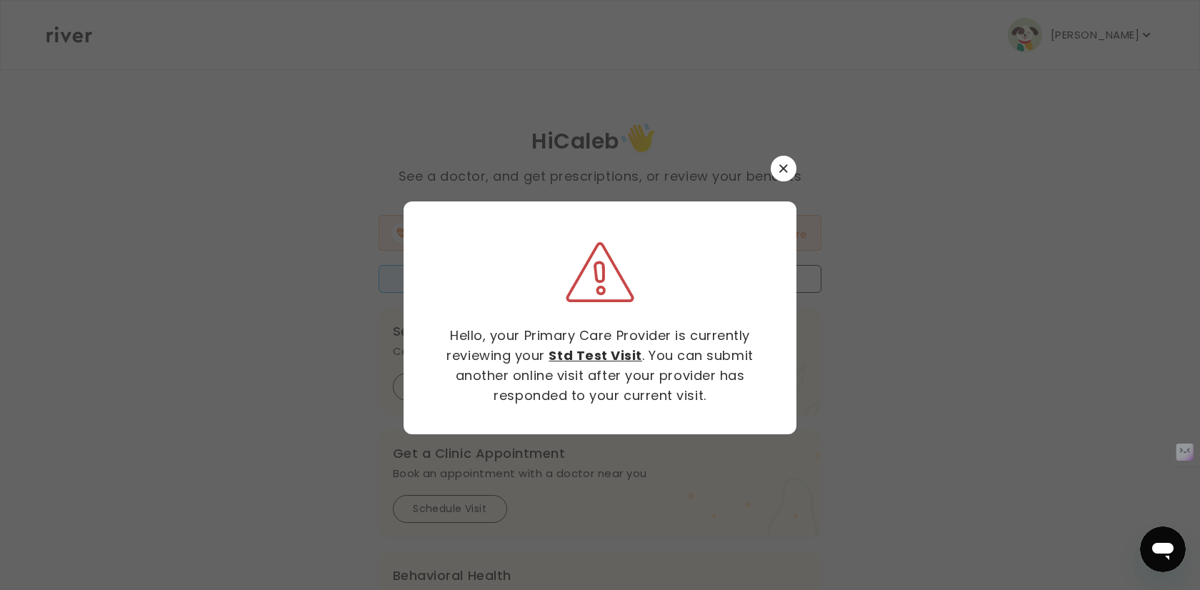
click at [773, 181] on div at bounding box center [599, 169] width 393 height 26
click at [777, 168] on button "button" at bounding box center [783, 169] width 26 height 26
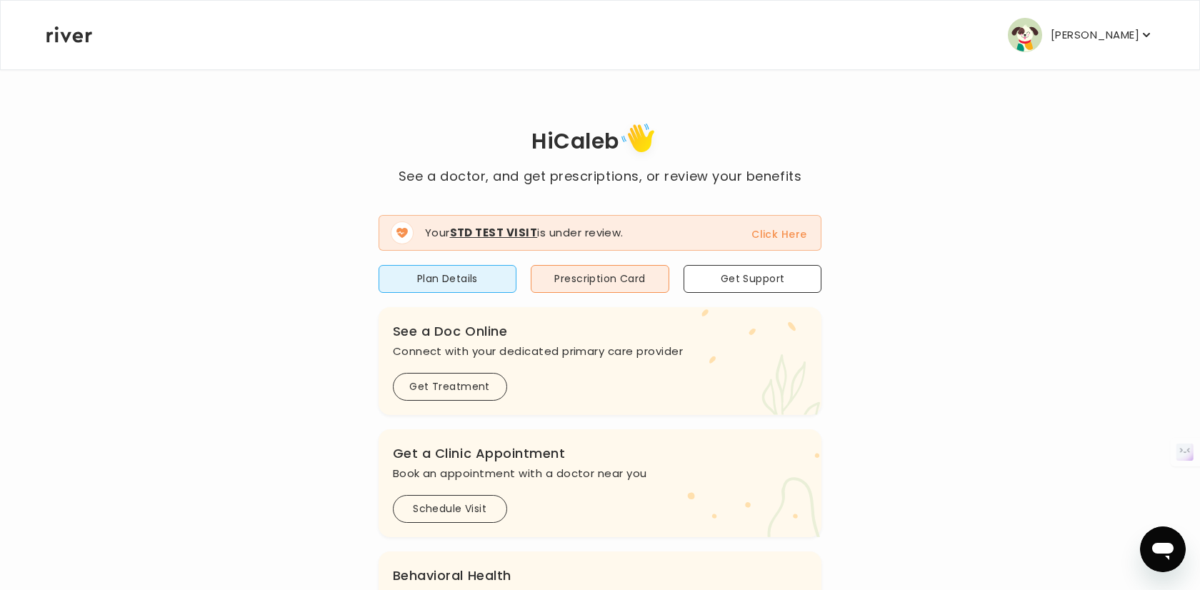
click at [793, 235] on button "Click Here" at bounding box center [778, 234] width 55 height 17
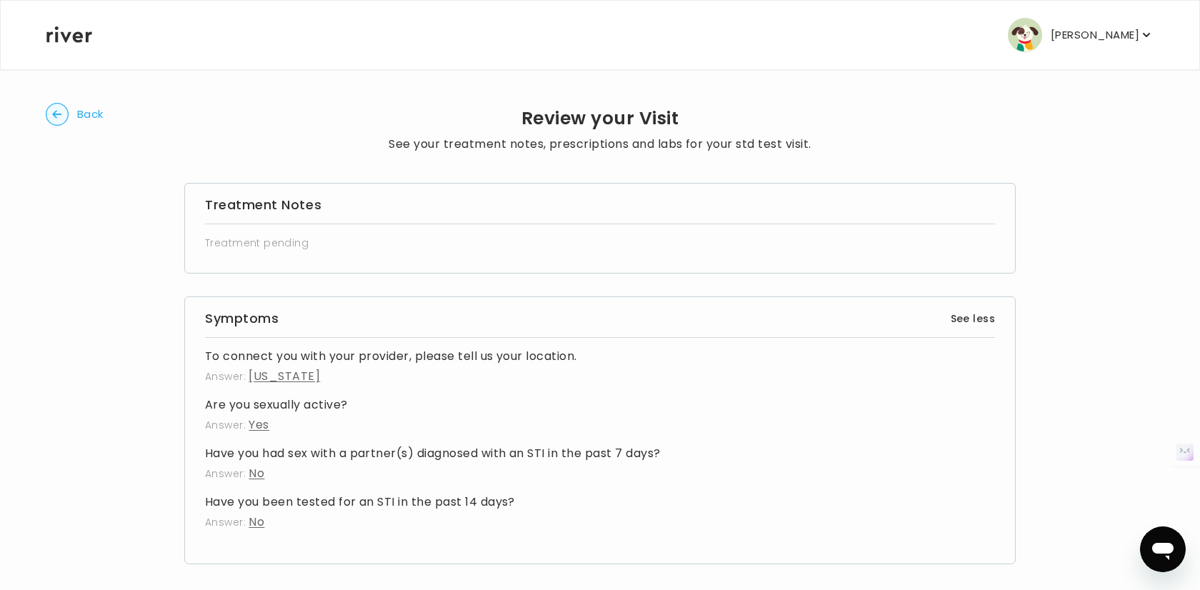
scroll to position [14, 0]
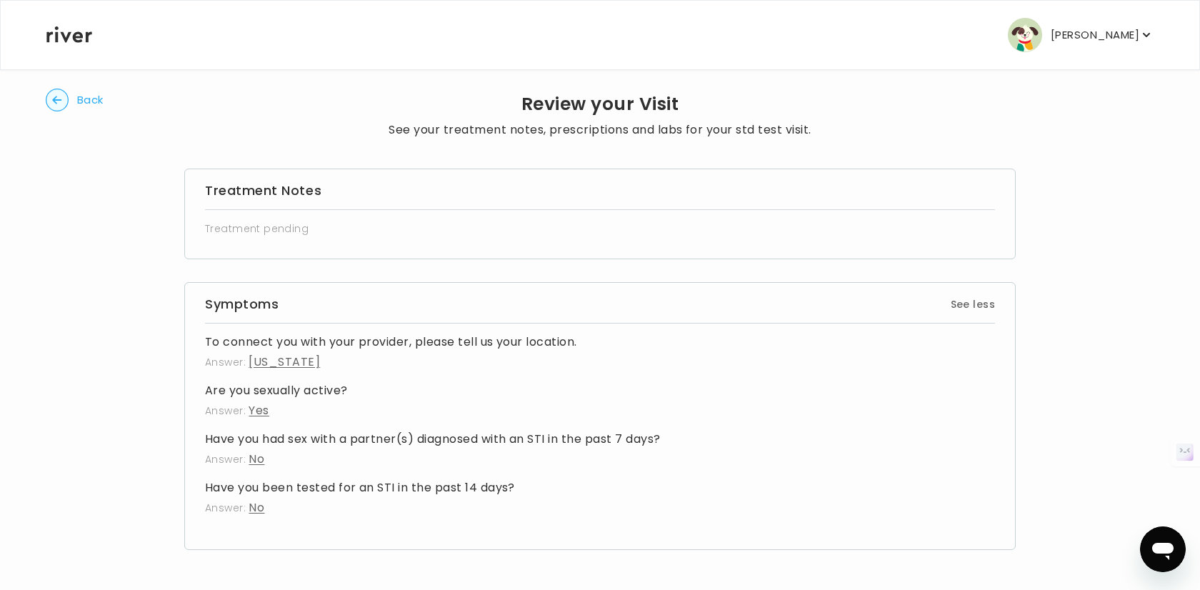
click at [955, 306] on button "See less" at bounding box center [972, 304] width 44 height 17
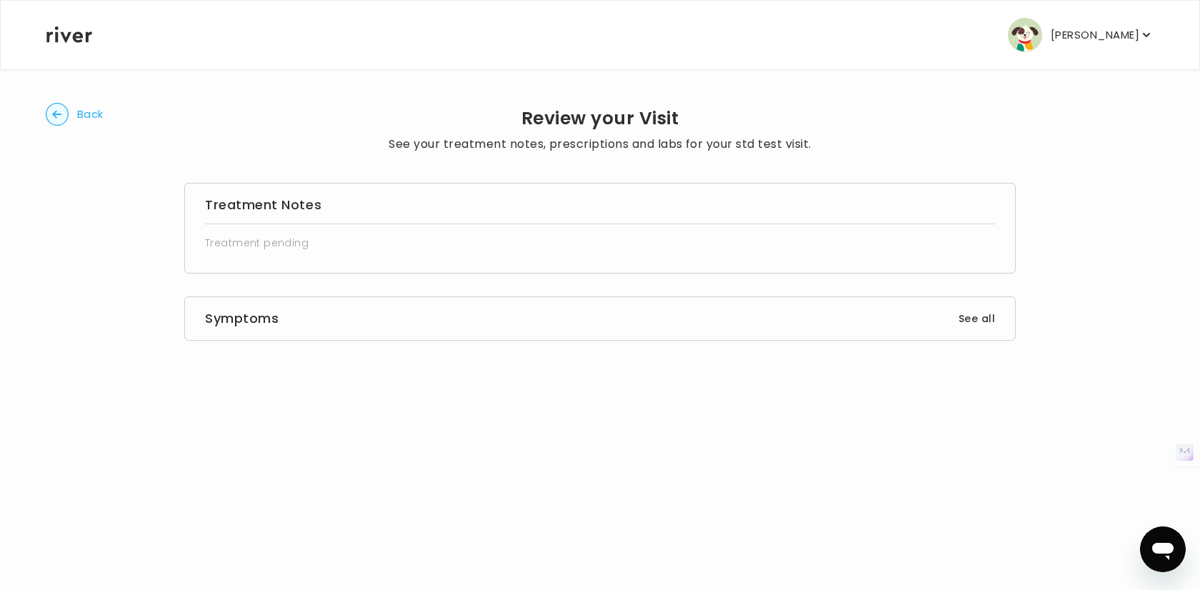
click at [67, 119] on icon "button" at bounding box center [57, 114] width 23 height 23
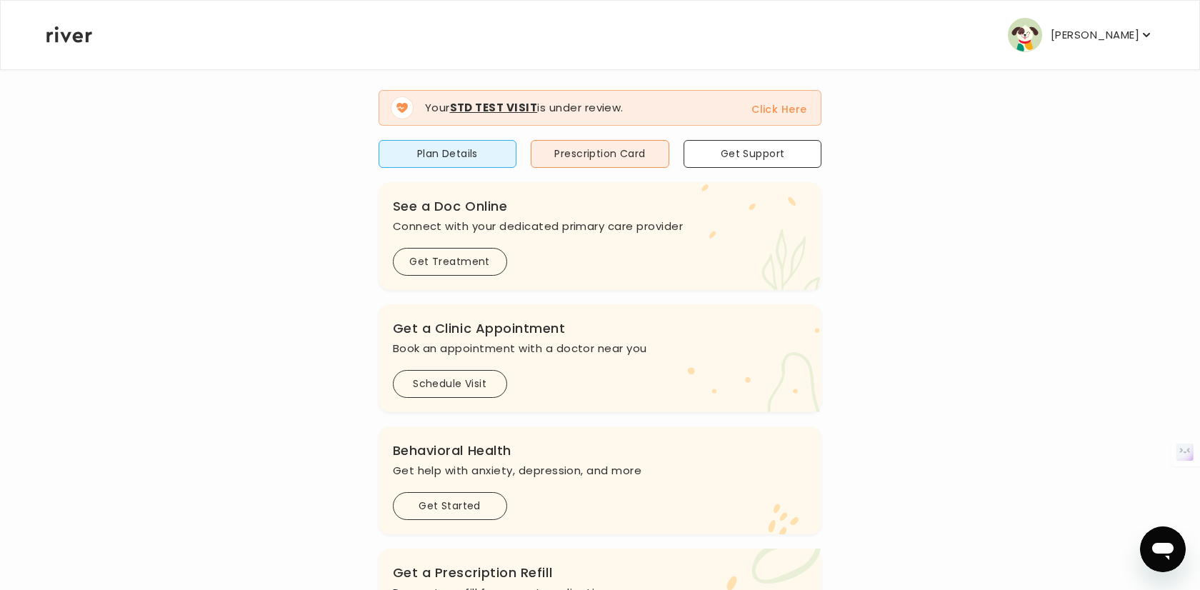
scroll to position [106, 0]
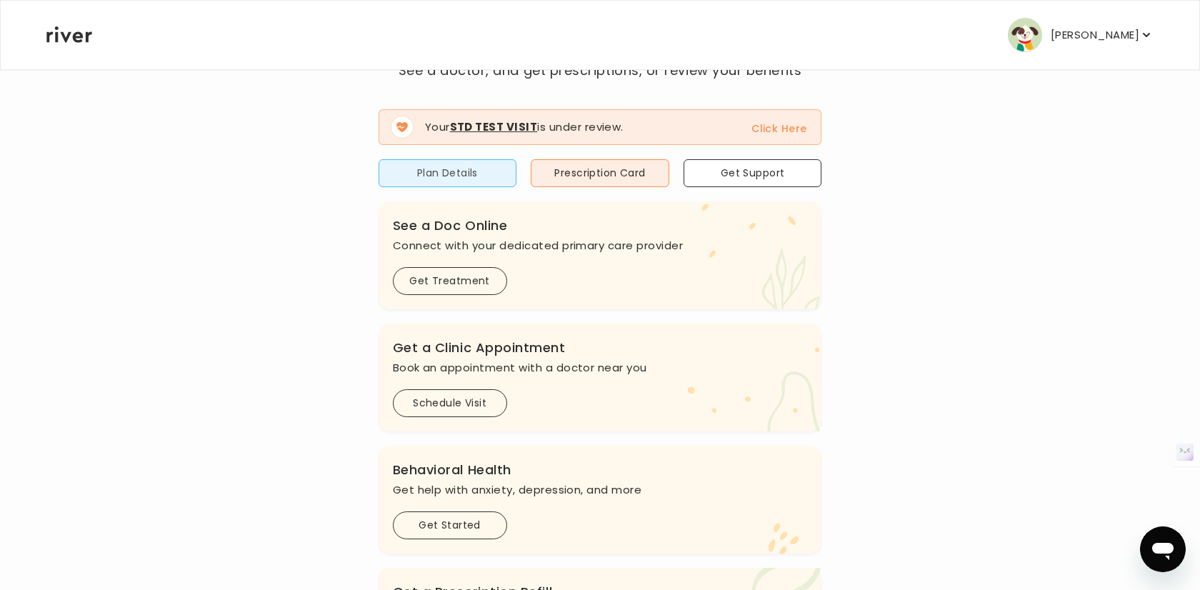
click at [451, 181] on button "Plan Details" at bounding box center [447, 173] width 139 height 28
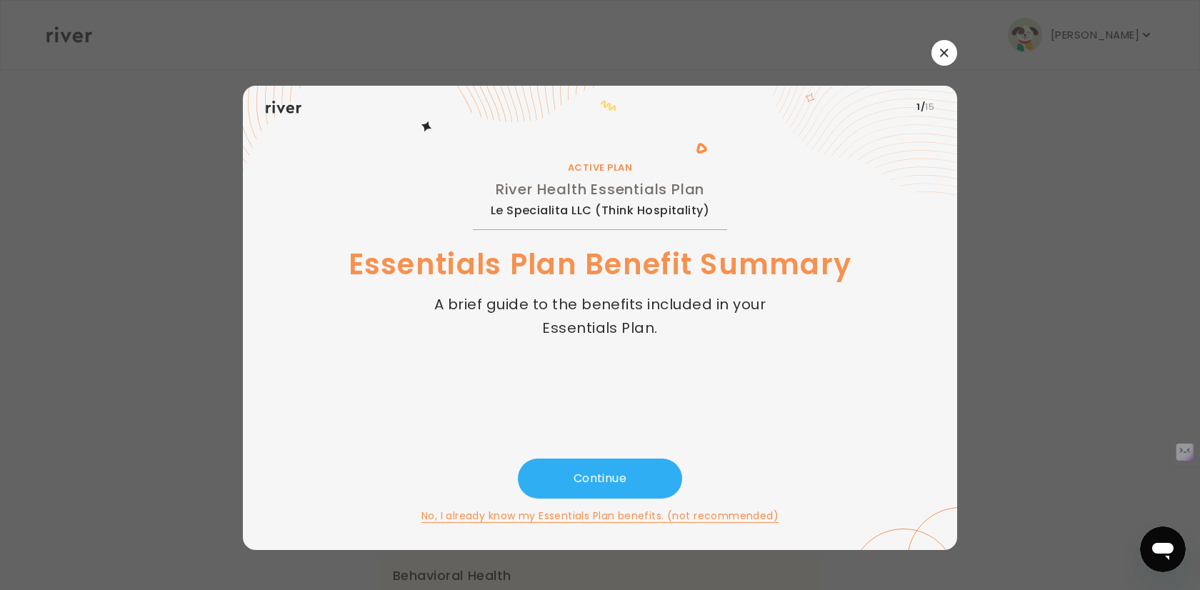
scroll to position [0, 0]
click at [929, 65] on div at bounding box center [600, 53] width 714 height 26
click at [943, 49] on icon "button" at bounding box center [944, 53] width 9 height 9
